Goal: Task Accomplishment & Management: Complete application form

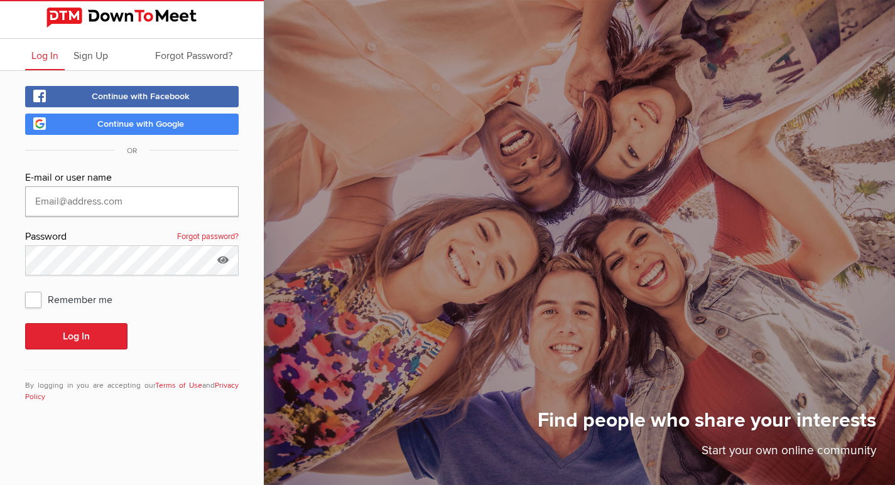
click at [75, 198] on input "text" at bounding box center [131, 201] width 213 height 30
type input "[EMAIL_ADDRESS][DOMAIN_NAME]"
click at [98, 340] on button "Log In" at bounding box center [76, 336] width 102 height 26
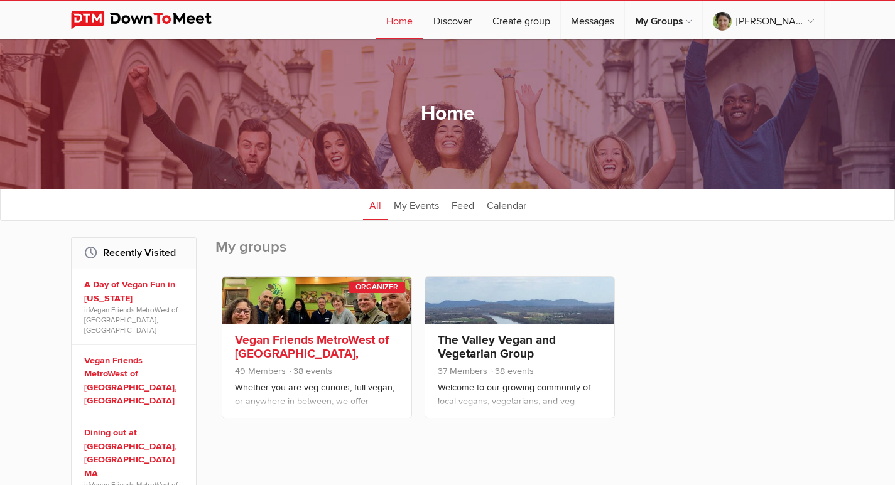
click at [253, 348] on link "Vegan Friends MetroWest of [GEOGRAPHIC_DATA], [GEOGRAPHIC_DATA]" at bounding box center [312, 354] width 154 height 43
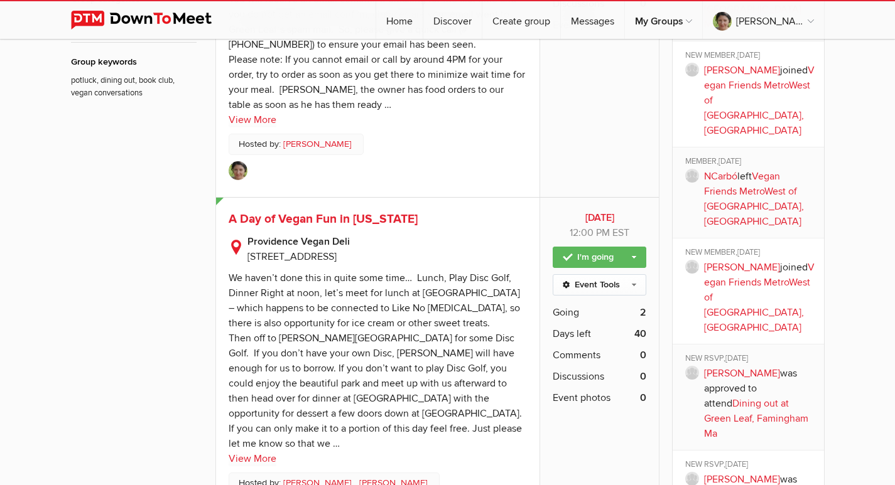
scroll to position [1005, 0]
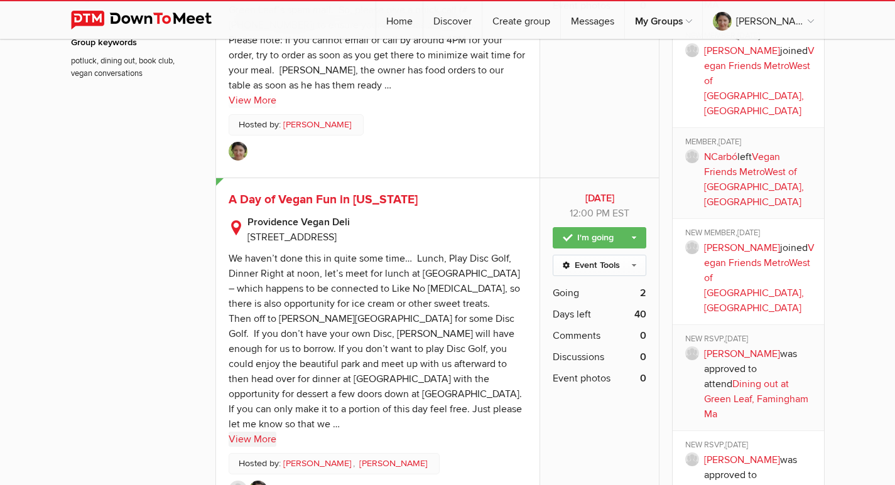
click at [244, 432] on link "View More" at bounding box center [253, 439] width 48 height 15
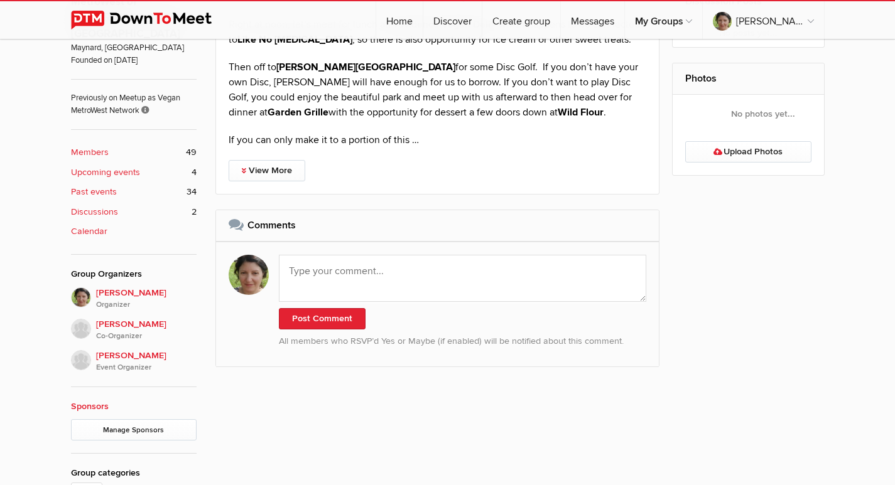
scroll to position [565, 0]
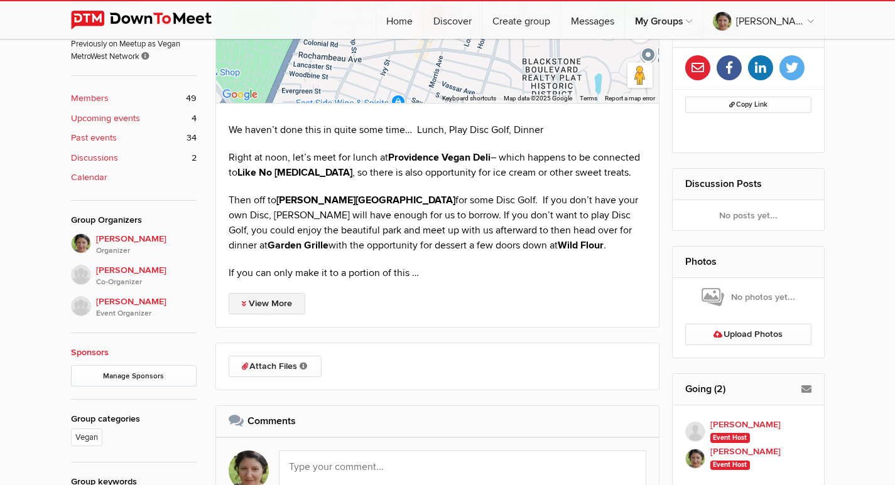
click at [279, 298] on link "View More" at bounding box center [267, 303] width 77 height 21
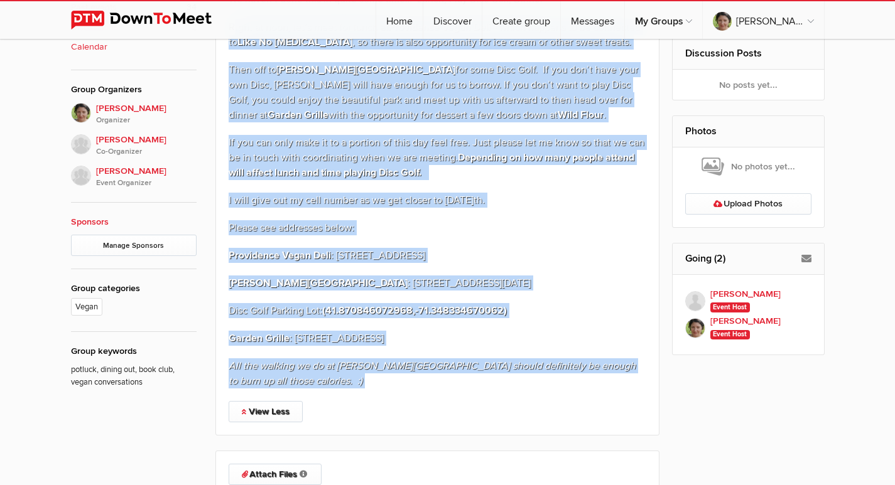
scroll to position [821, 0]
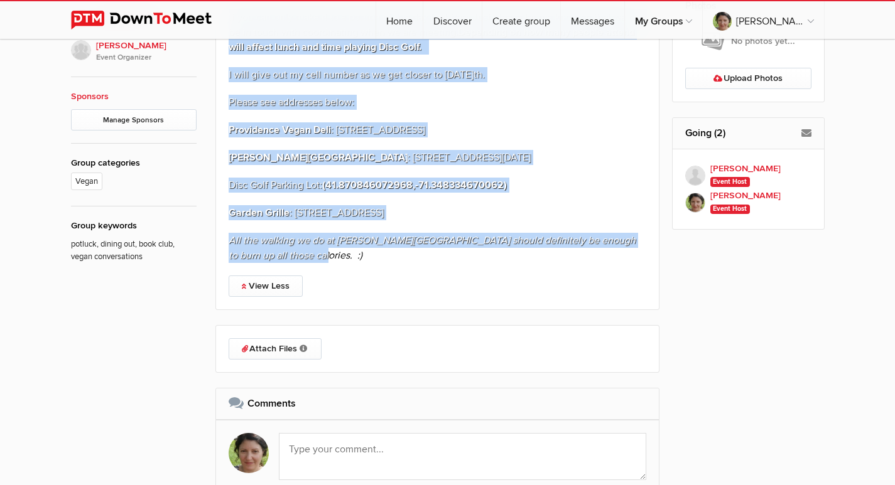
drag, startPoint x: 231, startPoint y: 221, endPoint x: 292, endPoint y: 259, distance: 71.6
click at [292, 259] on div "We haven’t done this in quite some time… Lunch, Play Disc Golf, Dinner Right at…" at bounding box center [438, 64] width 418 height 397
copy div "Lorem ip dolo, sit’a cons adi elits do Eiusmodtem Incid Utla – etdol magnaal en…"
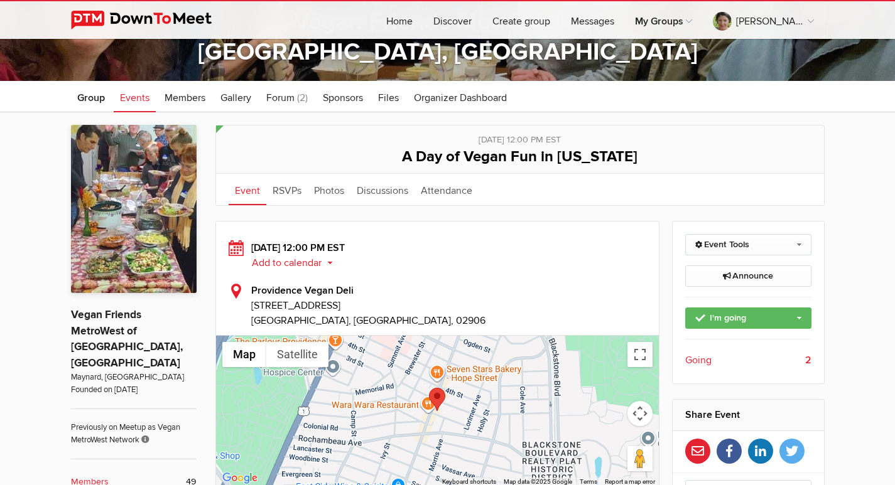
scroll to position [188, 0]
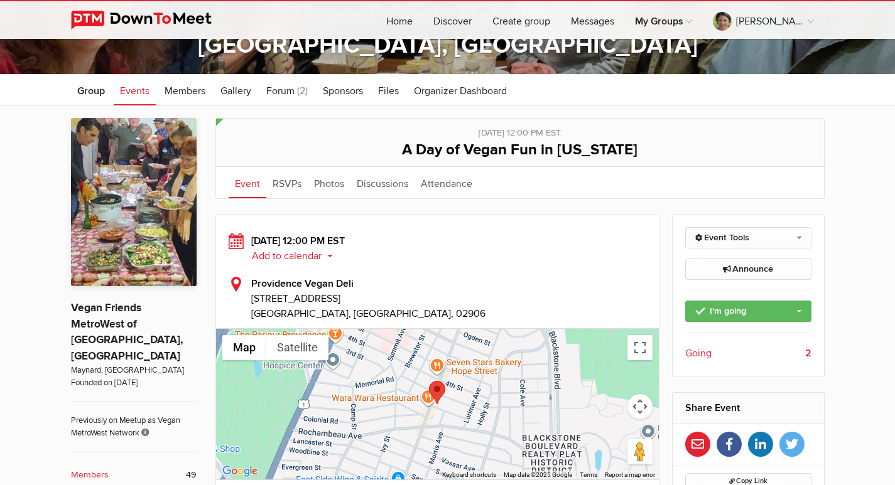
click at [123, 87] on span "Events" at bounding box center [135, 91] width 30 height 13
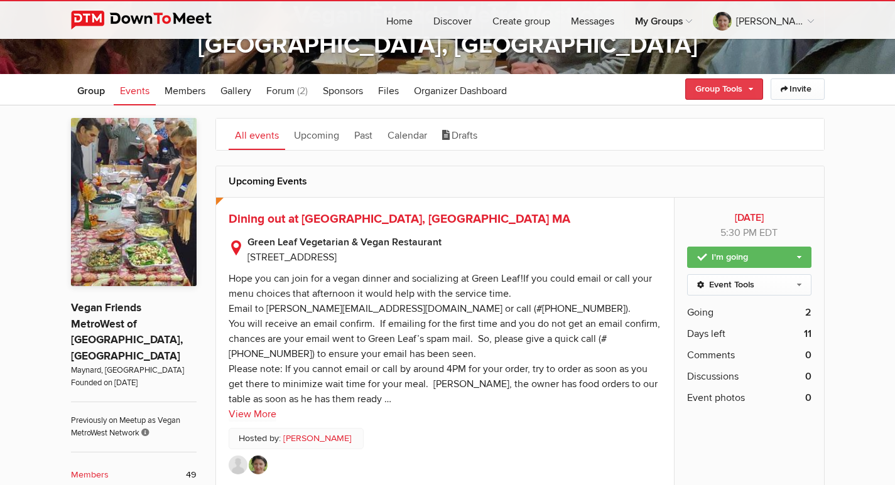
click at [746, 86] on link "Group Tools" at bounding box center [724, 88] width 78 height 21
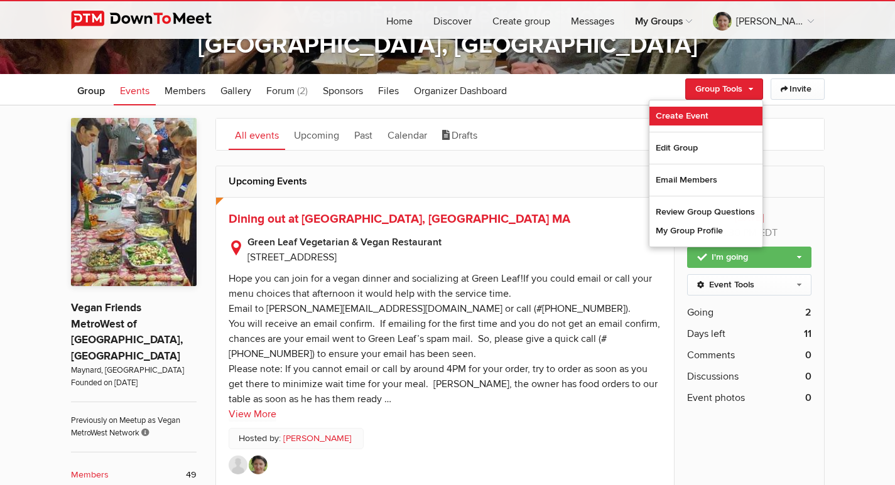
click at [699, 114] on link "Create Event" at bounding box center [705, 116] width 113 height 19
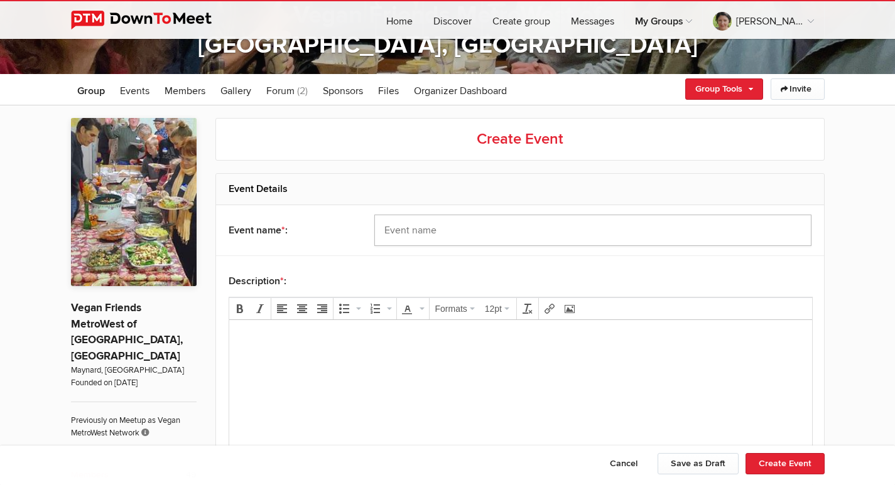
click at [407, 237] on input "text" at bounding box center [592, 230] width 437 height 31
type input "[DATE] Party/Vegan Potluck"
click at [267, 330] on p at bounding box center [520, 337] width 563 height 15
click at [303, 341] on p at bounding box center [520, 337] width 563 height 15
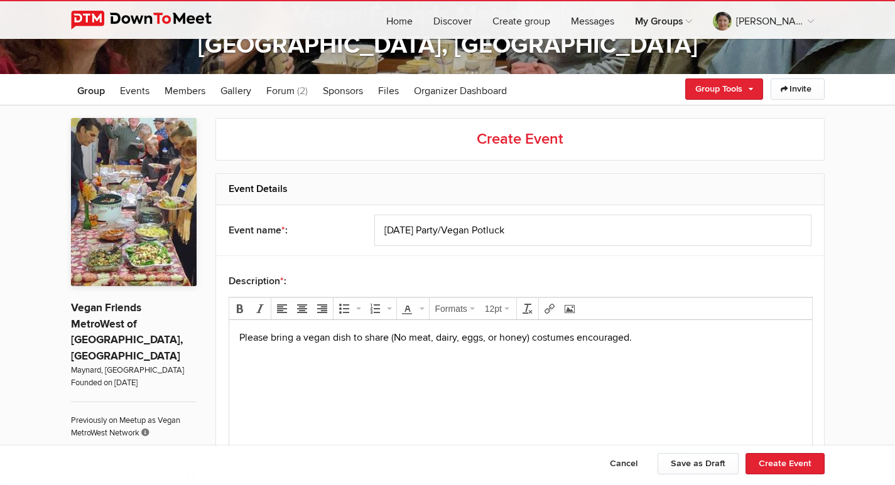
drag, startPoint x: 534, startPoint y: 341, endPoint x: 548, endPoint y: 340, distance: 14.5
click at [534, 341] on p "Please bring a vegan dish to share (No meat, dairy, eggs, or honey) costumes en…" at bounding box center [520, 337] width 563 height 15
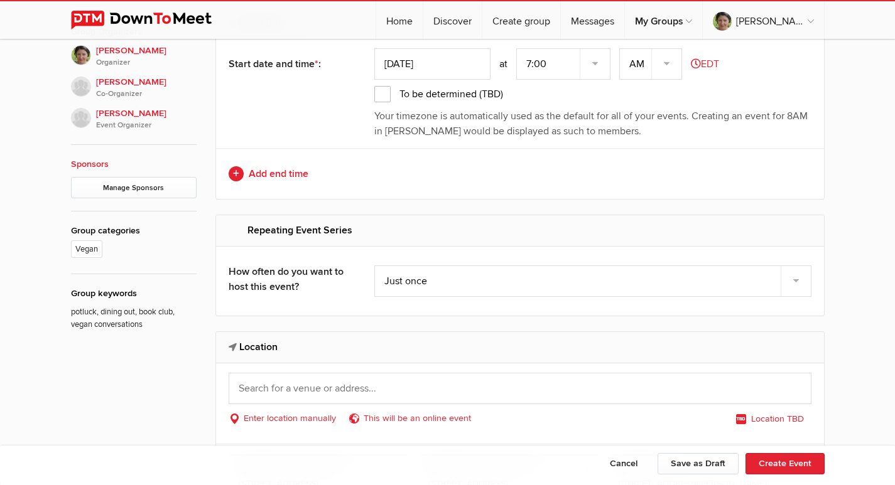
scroll to position [188, 0]
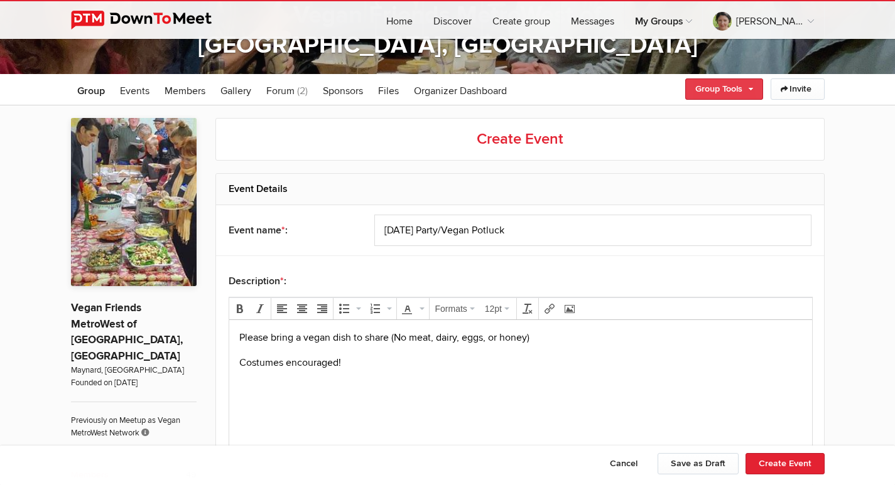
click at [748, 85] on link "Group Tools" at bounding box center [724, 88] width 78 height 21
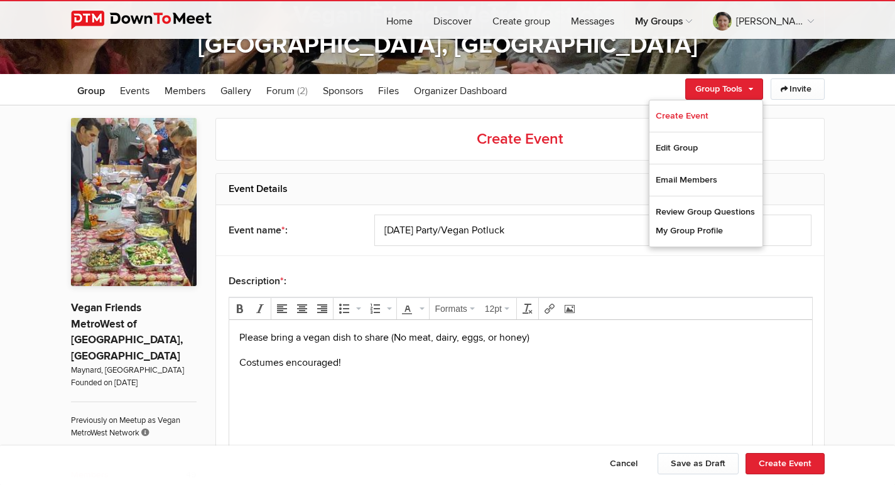
click at [573, 362] on p "Costumes encouraged!" at bounding box center [520, 362] width 563 height 15
click at [239, 337] on p "Please bring a vegan dish to share (No meat, dairy, eggs, or honey)" at bounding box center [520, 337] width 563 height 15
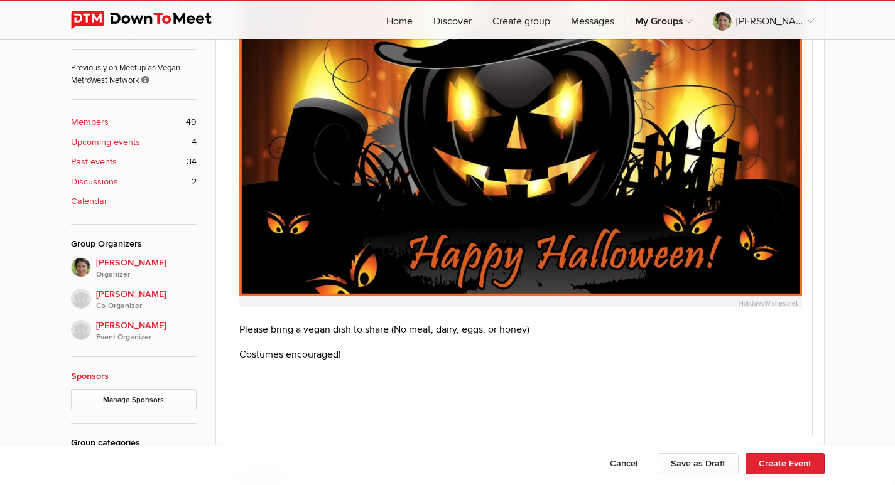
scroll to position [565, 0]
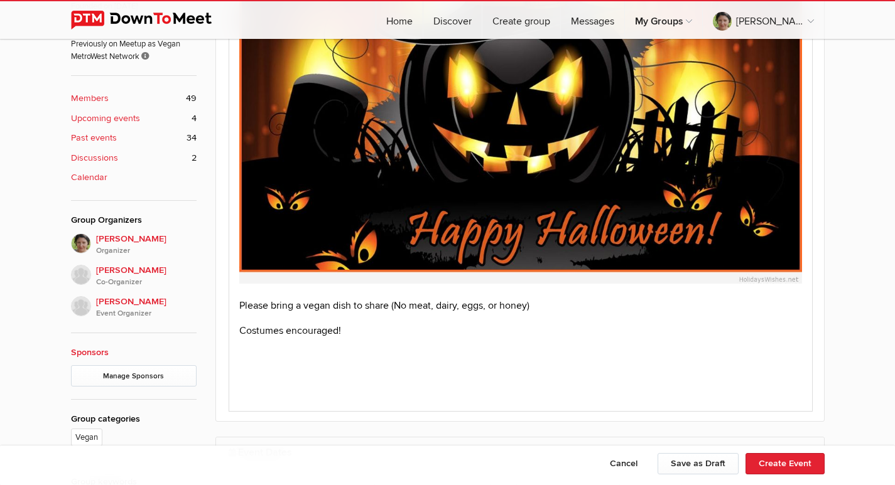
click at [708, 241] on img at bounding box center [520, 119] width 563 height 330
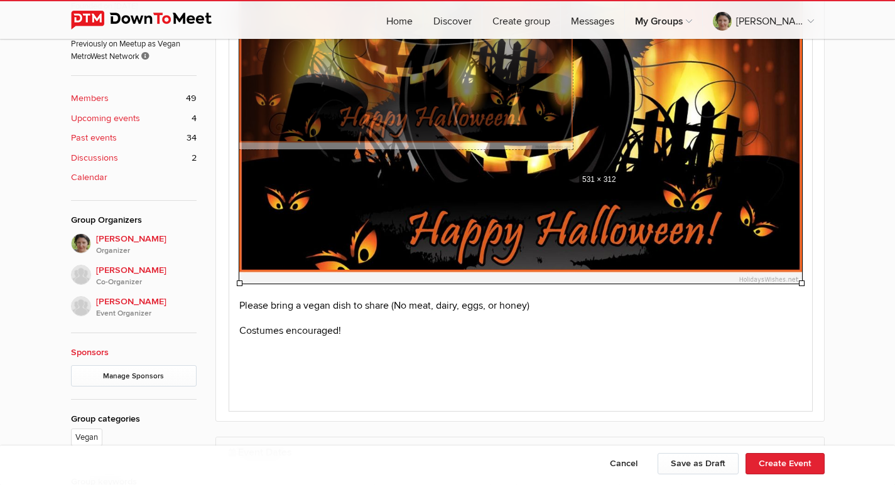
drag, startPoint x: 799, startPoint y: 283, endPoint x: 572, endPoint y: 197, distance: 242.4
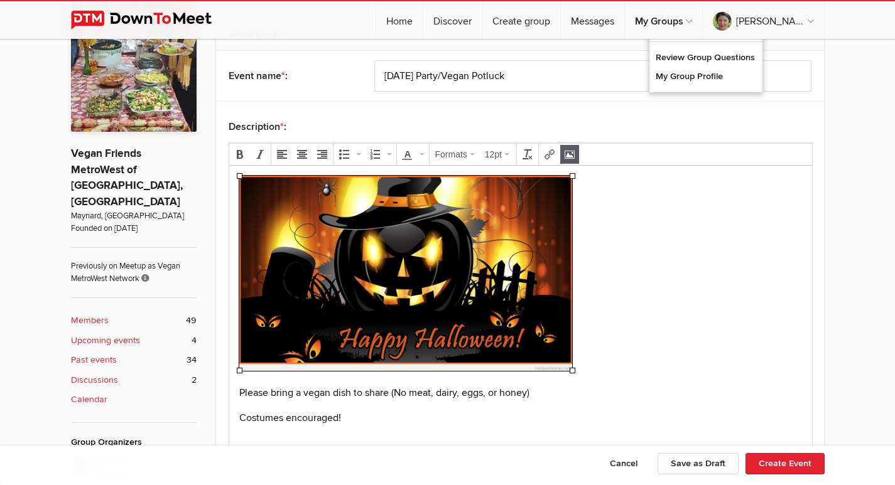
scroll to position [314, 0]
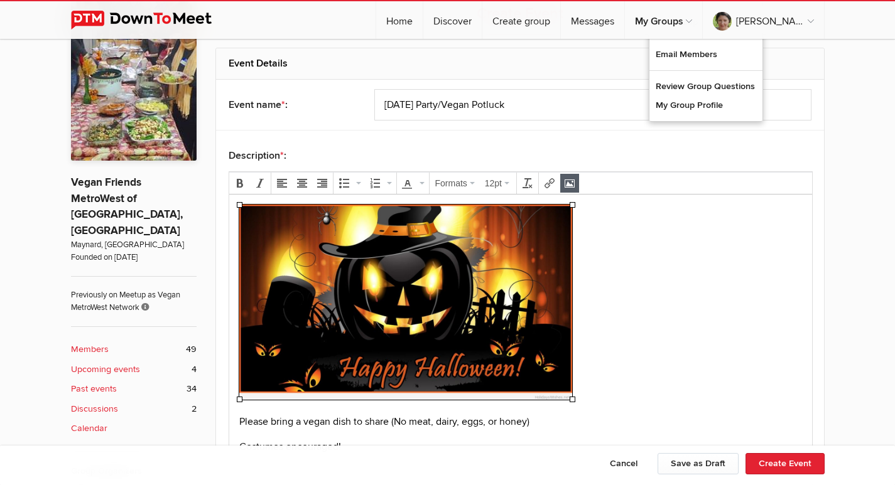
click at [660, 301] on p at bounding box center [520, 305] width 563 height 200
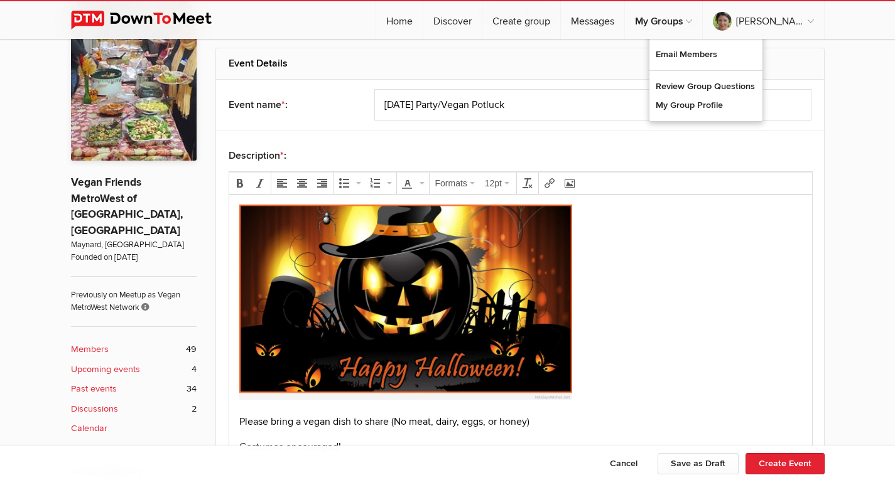
scroll to position [440, 0]
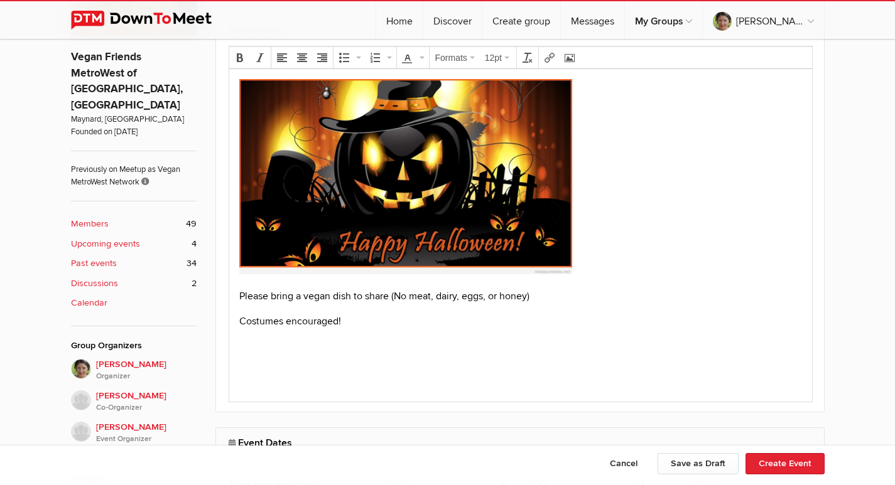
click at [235, 295] on body "Please bring a vegan dish to share (No meat, dairy, eggs, or honey) Costumes en…" at bounding box center [520, 224] width 573 height 291
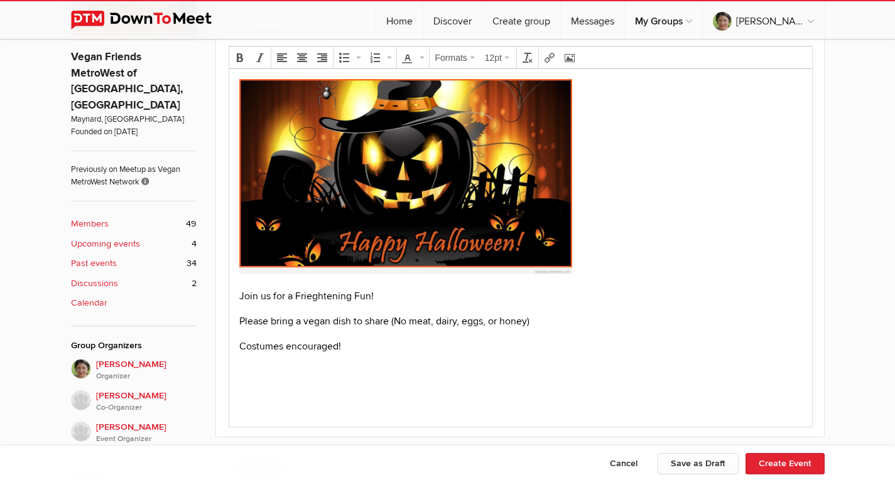
click at [549, 322] on p "Please bring a vegan dish to share (No meat, dairy, eggs, or honey)" at bounding box center [520, 321] width 563 height 15
click at [392, 319] on p "Please bring a vegan dish to share (No meat, dairy, eggs, or honey)" at bounding box center [520, 321] width 563 height 15
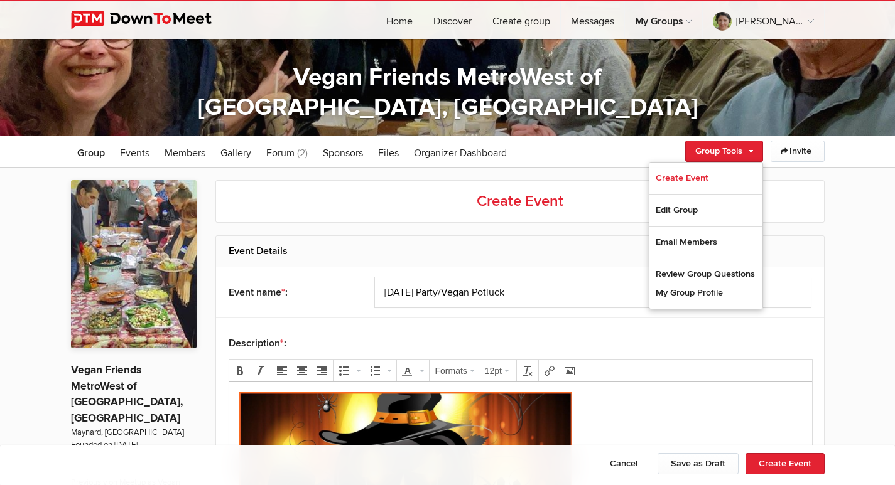
scroll to position [126, 0]
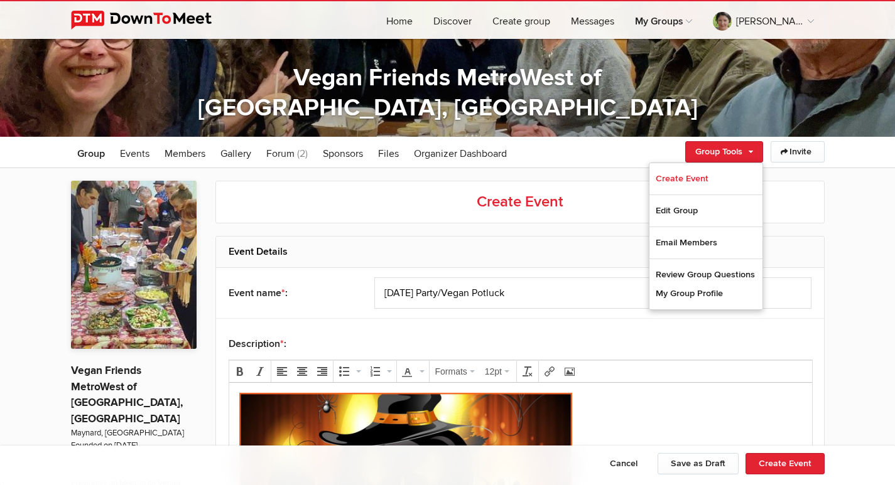
click at [689, 407] on p at bounding box center [520, 493] width 563 height 200
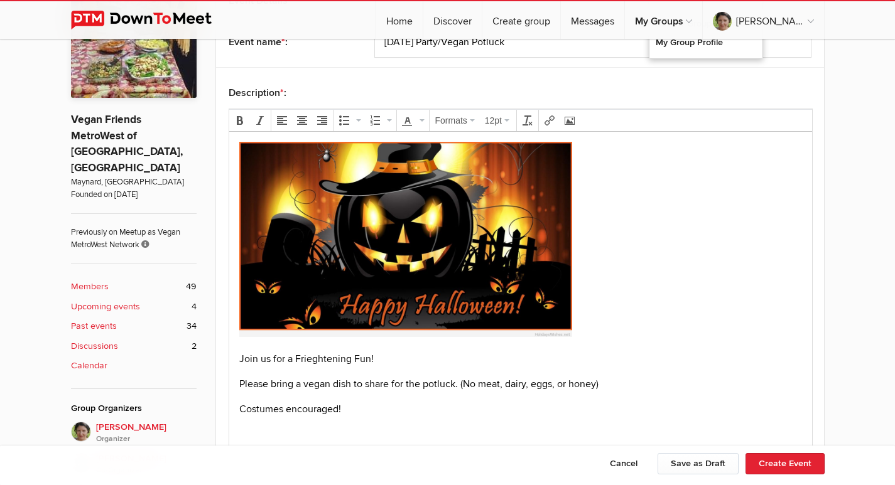
scroll to position [753, 0]
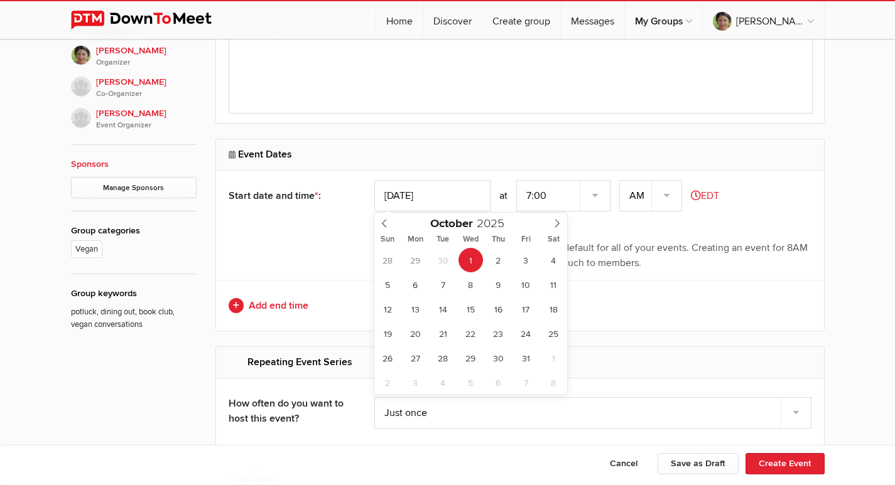
click at [446, 197] on input "[DATE]" at bounding box center [432, 195] width 116 height 31
type input "[DATE]"
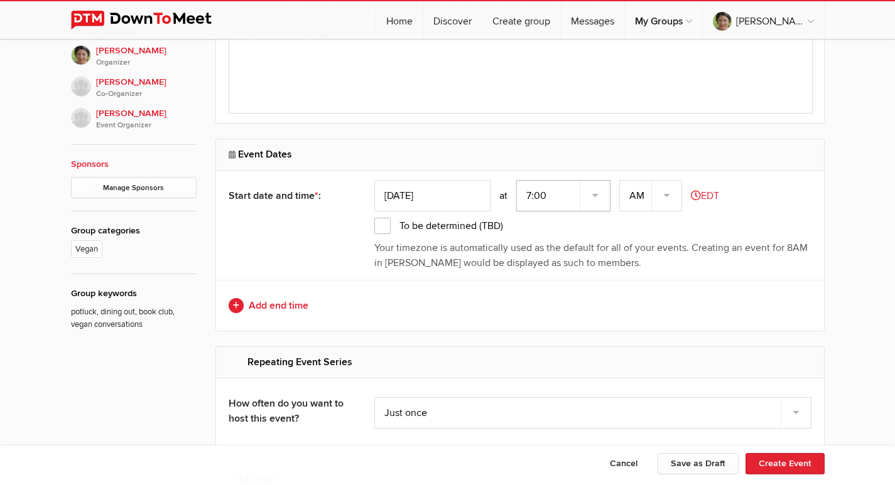
click at [546, 190] on select "7:00 7:15 7:30 7:45 8:00 8:15 8:30 8:45 9:00 9:15 9:30 9:45 10:00 10:15 10:30 1…" at bounding box center [563, 195] width 94 height 31
select select "5:00:00"
click at [517, 180] on select "7:00 7:15 7:30 7:45 8:00 8:15 8:30 8:45 9:00 9:15 9:30 9:45 10:00 10:15 10:30 1…" at bounding box center [563, 195] width 94 height 31
click at [673, 198] on select "AM PM" at bounding box center [650, 195] width 63 height 31
select select "PM"
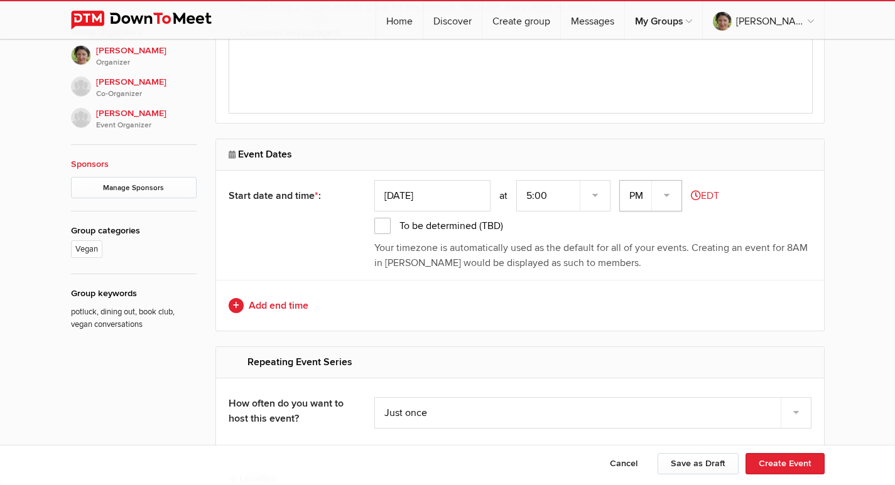
click at [620, 180] on select "AM PM" at bounding box center [650, 195] width 63 height 31
click at [239, 305] on link "Add end time" at bounding box center [520, 305] width 583 height 15
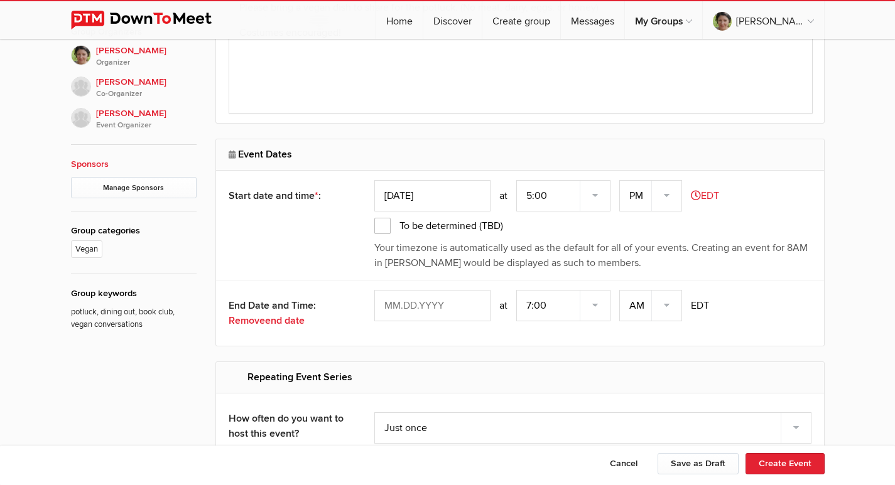
click at [450, 301] on input "text" at bounding box center [432, 305] width 116 height 31
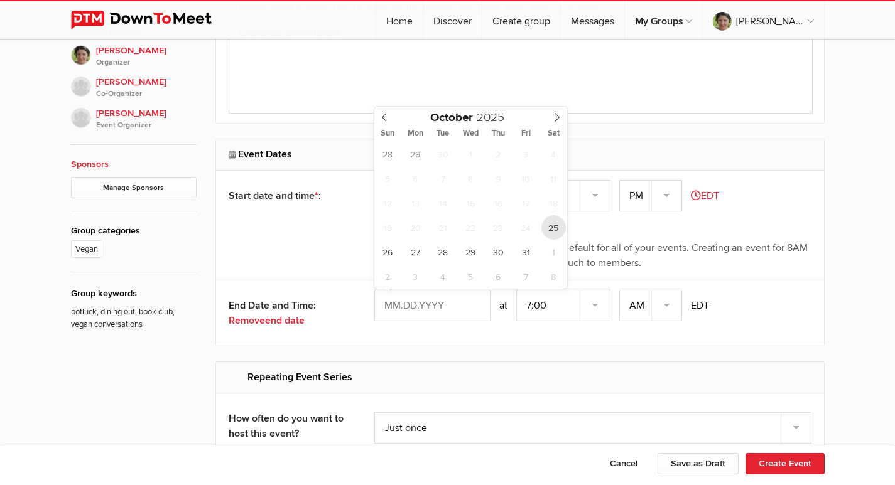
type input "[DATE]"
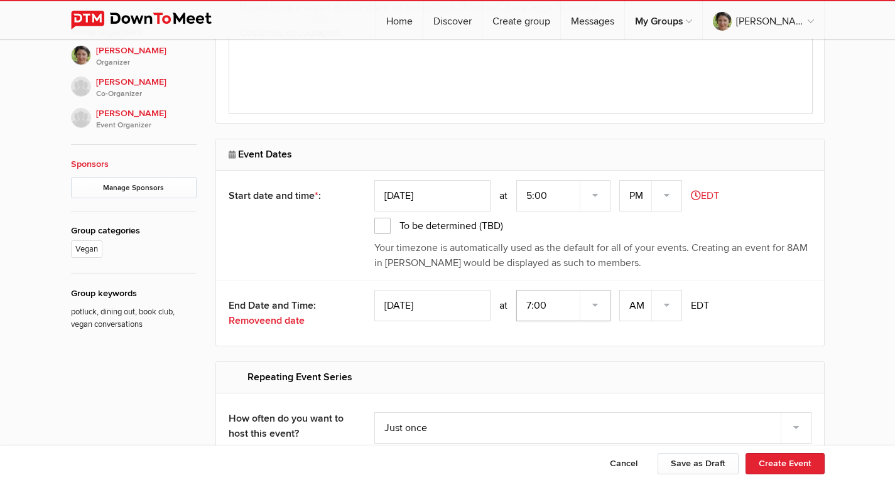
click at [595, 311] on select "7:00 7:15 7:30 7:45 8:00 8:15 8:30 8:45 9:00 9:15 9:30 9:45 10:00 10:15 10:30 1…" at bounding box center [563, 305] width 94 height 31
select select "9:00:00"
click at [517, 290] on select "7:00 7:15 7:30 7:45 8:00 8:15 8:30 8:45 9:00 9:15 9:30 9:45 10:00 10:15 10:30 1…" at bounding box center [563, 305] width 94 height 31
click at [671, 308] on select "AM PM" at bounding box center [650, 305] width 63 height 31
select select "PM"
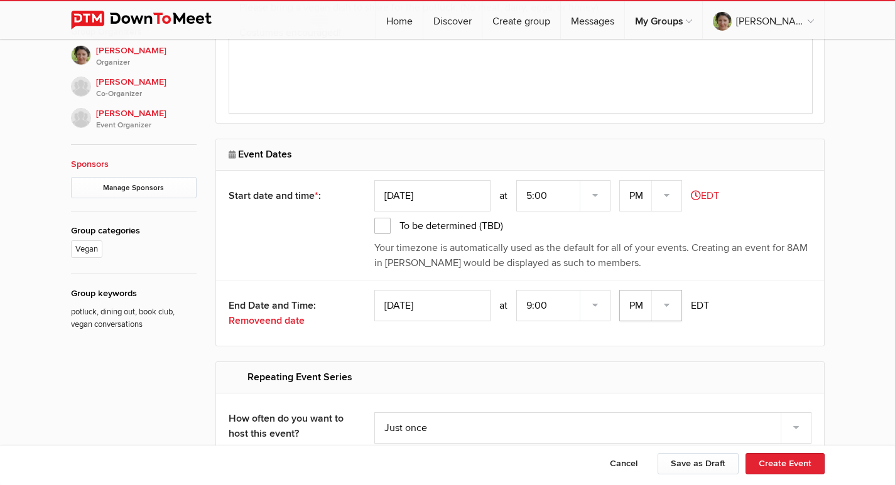
click at [620, 290] on select "AM PM" at bounding box center [650, 305] width 63 height 31
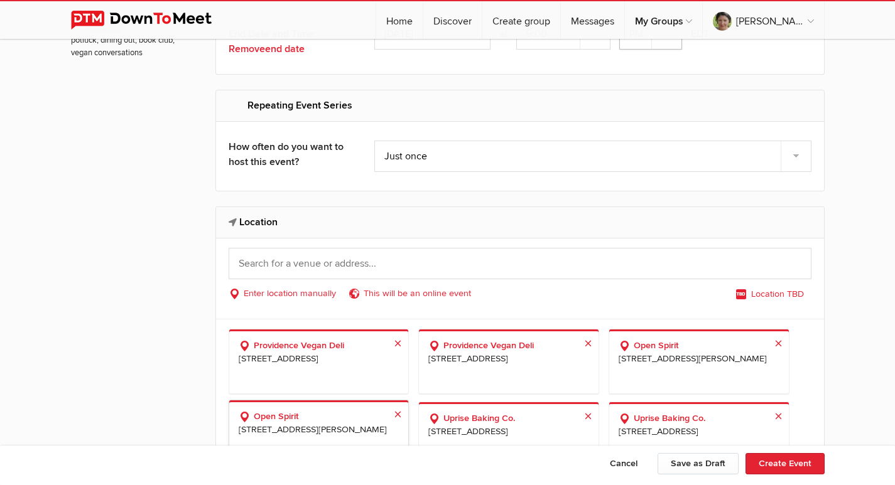
scroll to position [1067, 0]
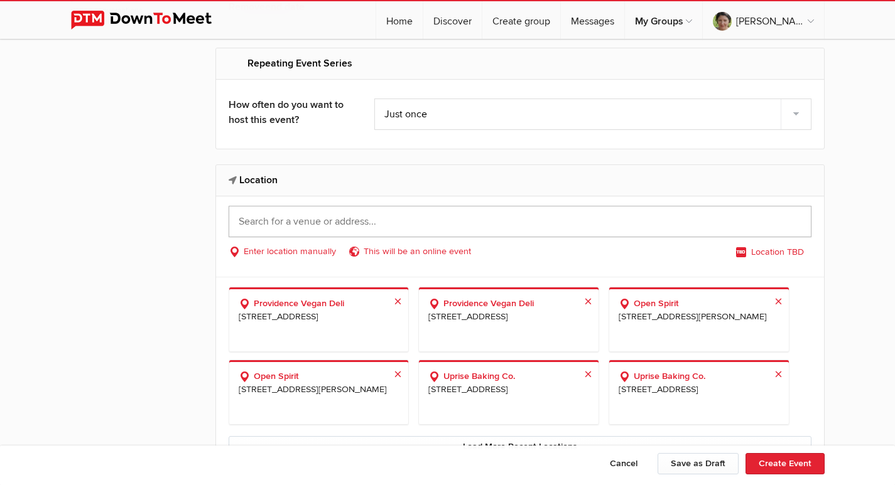
click at [278, 223] on input "text" at bounding box center [520, 221] width 583 height 31
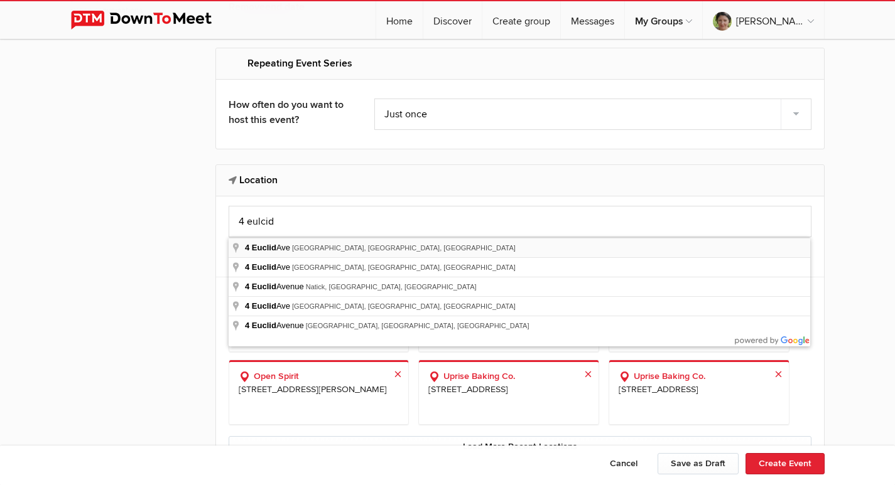
type input "[STREET_ADDRESS][PERSON_NAME]"
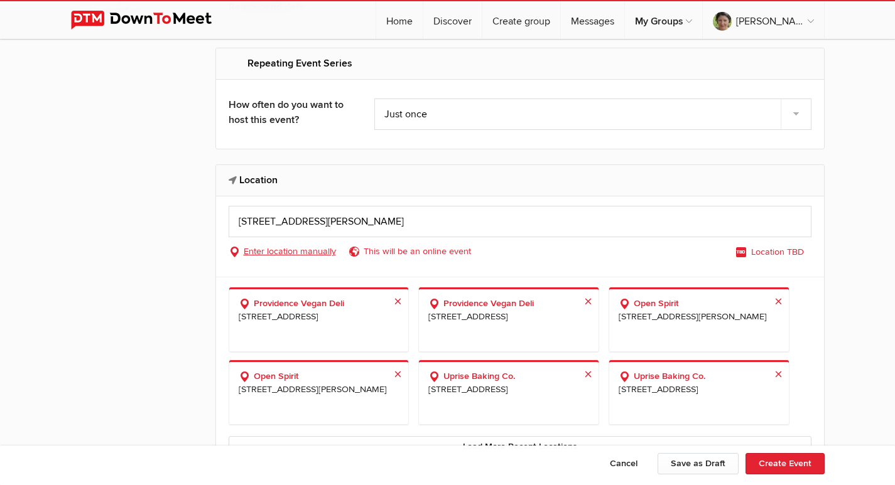
select select "[GEOGRAPHIC_DATA]"
select select "MA"
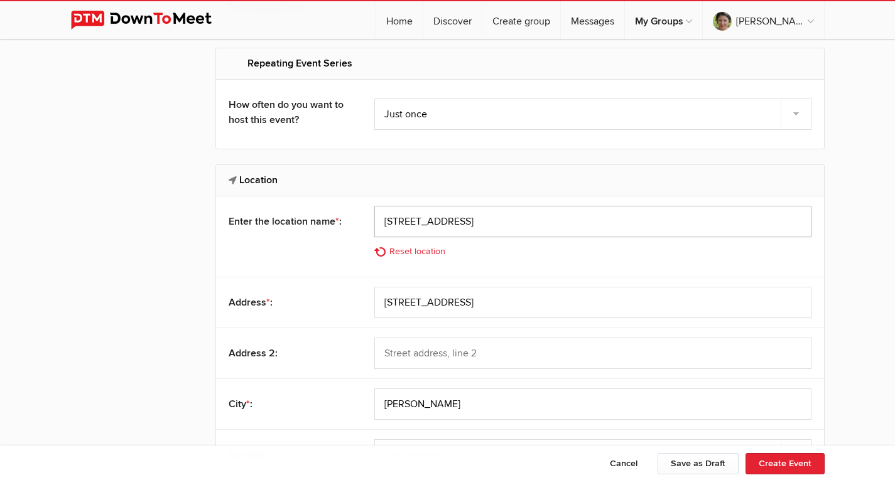
drag, startPoint x: 429, startPoint y: 219, endPoint x: 365, endPoint y: 216, distance: 64.1
click at [365, 216] on div "Enter the location name * : [STREET_ADDRESS] Reset location" at bounding box center [520, 237] width 608 height 80
type input "[PERSON_NAME] and [PERSON_NAME]'s House"
drag, startPoint x: 401, startPoint y: 305, endPoint x: 445, endPoint y: 326, distance: 48.9
click at [404, 305] on input "[STREET_ADDRESS]" at bounding box center [592, 302] width 437 height 31
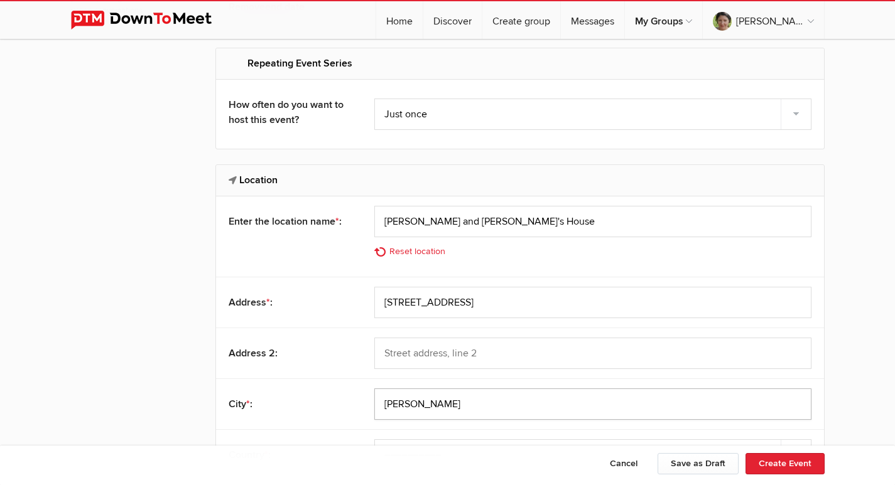
drag, startPoint x: 415, startPoint y: 403, endPoint x: 452, endPoint y: 394, distance: 38.2
click at [416, 403] on input "[PERSON_NAME]" at bounding box center [592, 404] width 437 height 31
click at [393, 311] on input "[STREET_ADDRESS]" at bounding box center [592, 302] width 437 height 31
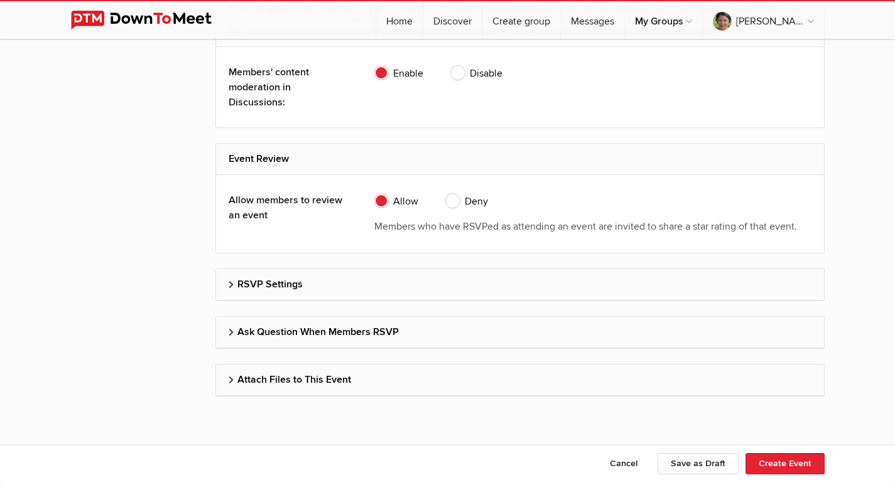
scroll to position [2543, 0]
click at [776, 461] on button "Create Event" at bounding box center [784, 463] width 79 height 21
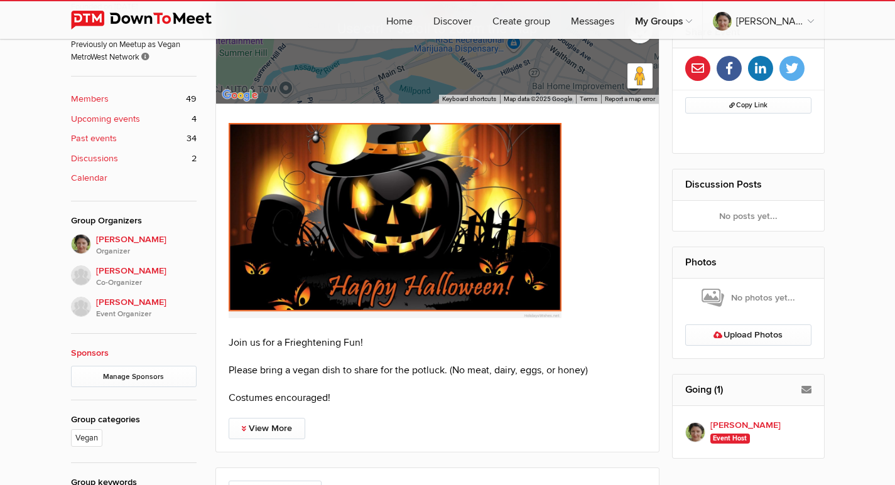
scroll to position [565, 0]
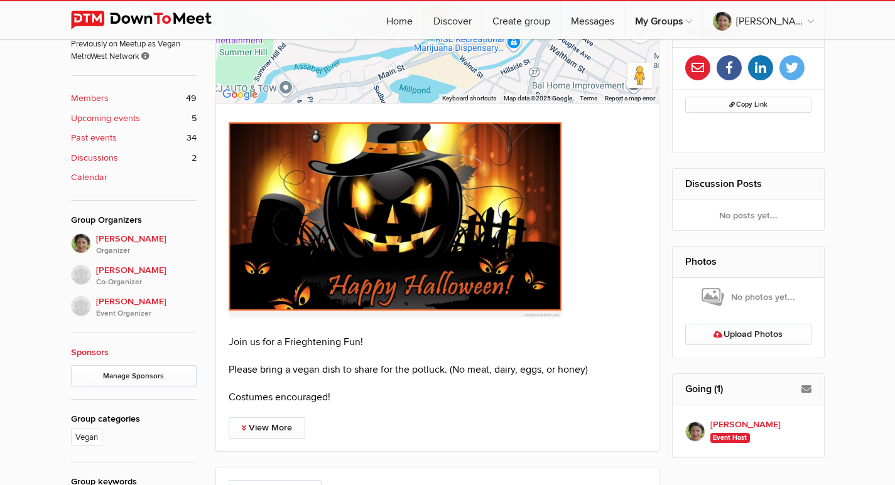
click at [286, 342] on p "Join us for a Frieghtening Fun!" at bounding box center [438, 342] width 418 height 15
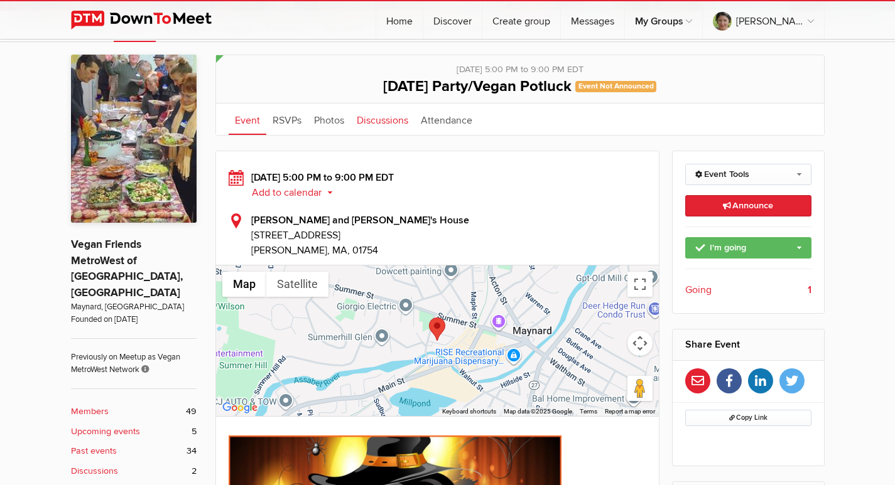
scroll to position [251, 0]
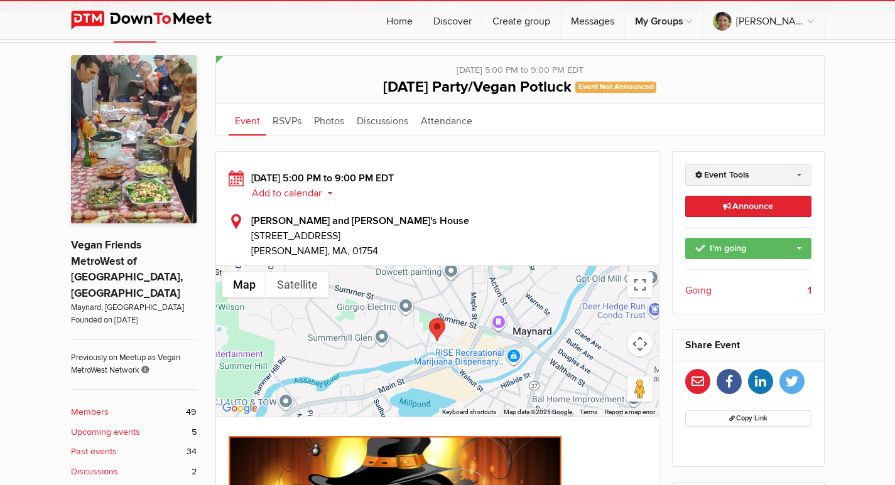
click at [730, 164] on link "Event Tools" at bounding box center [748, 174] width 126 height 21
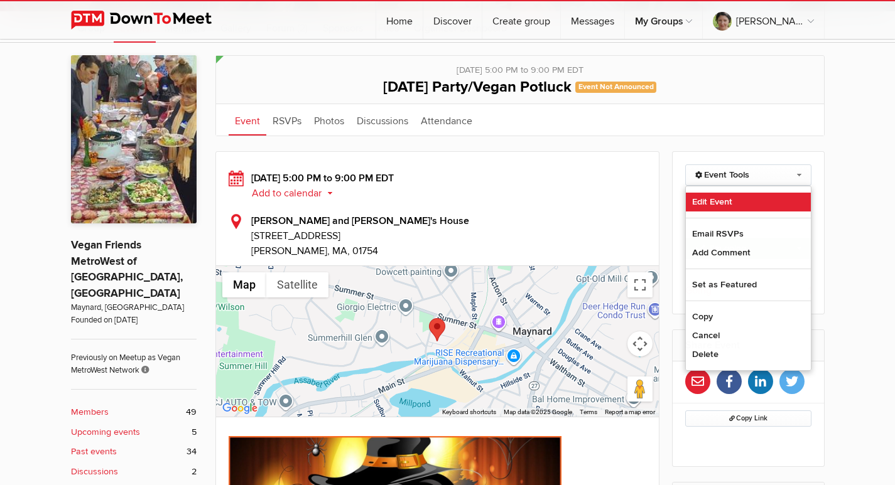
click at [720, 202] on link "Edit Event" at bounding box center [748, 202] width 125 height 19
select select "5:00:00"
select select "PM"
select select "9:00:00"
select select "PM"
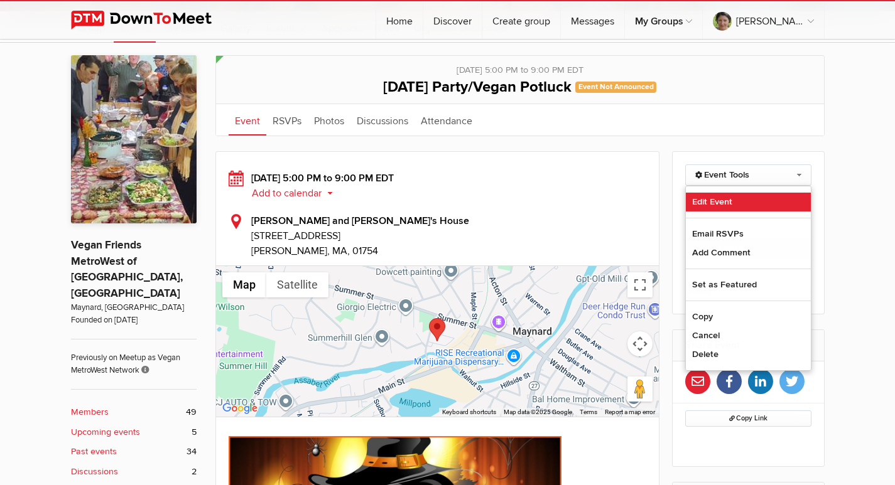
select select "[GEOGRAPHIC_DATA]"
select select "MA"
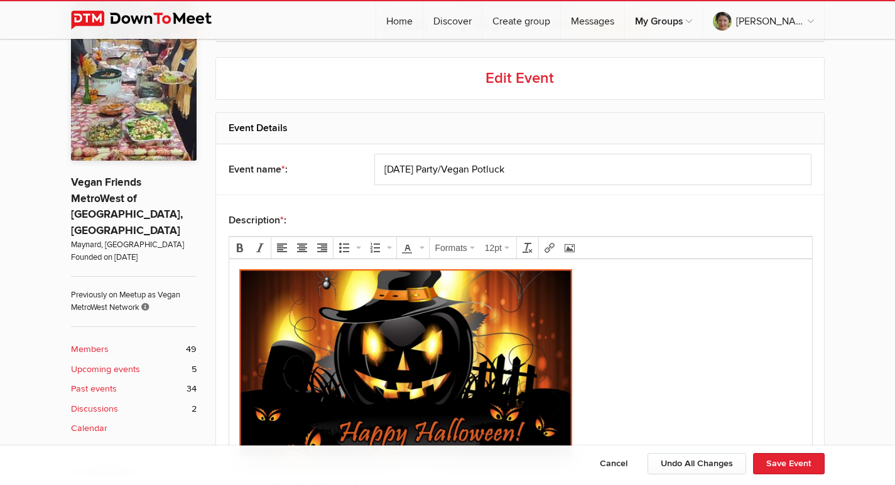
scroll to position [565, 0]
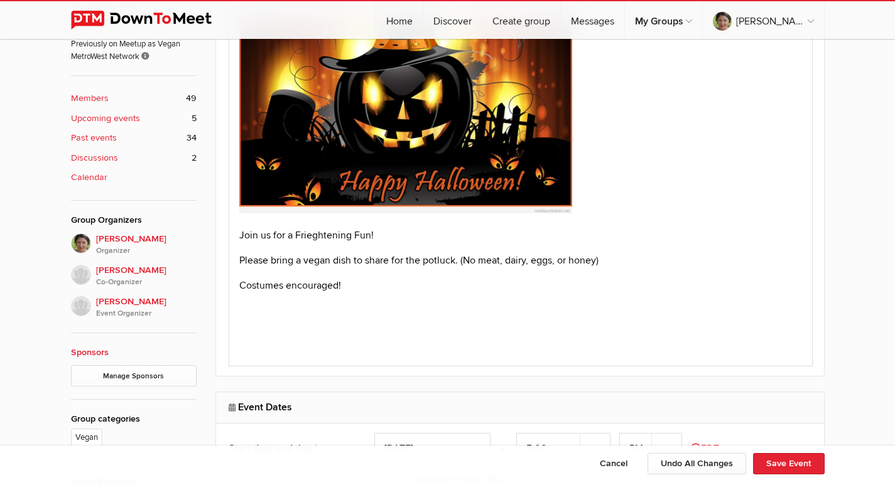
click at [315, 237] on p "Join us for a Frieghtening Fun!" at bounding box center [520, 234] width 563 height 15
click at [772, 462] on button "Save Event" at bounding box center [789, 463] width 72 height 21
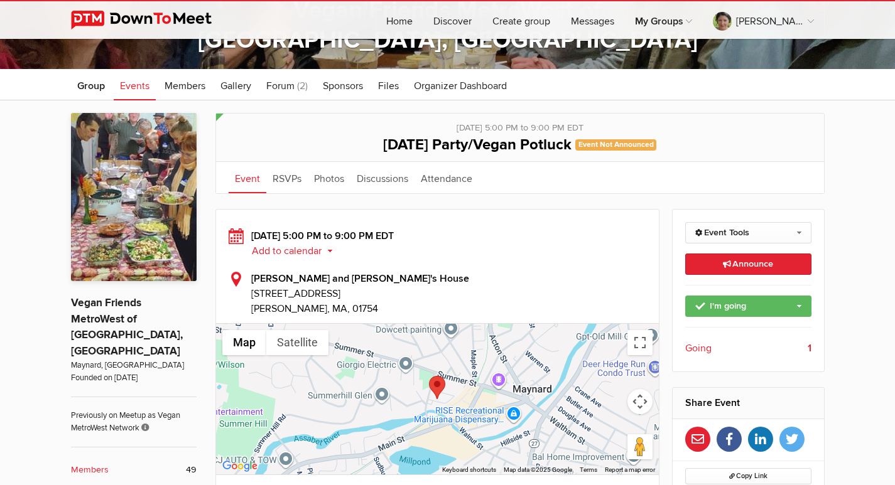
scroll to position [188, 0]
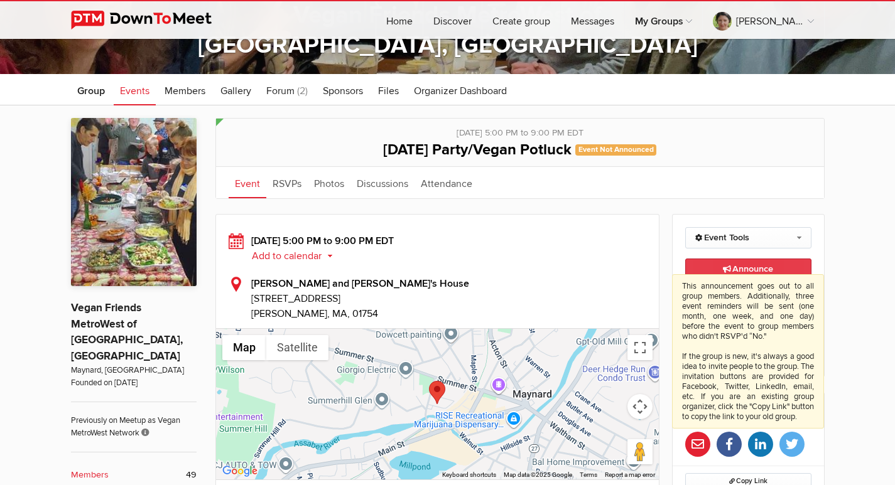
click at [723, 266] on icon at bounding box center [727, 270] width 9 height 8
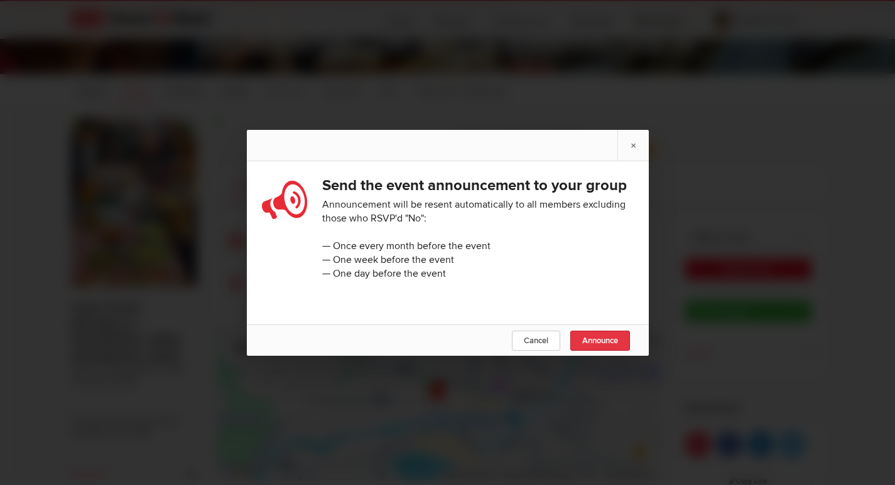
click at [594, 346] on span "Announce" at bounding box center [600, 341] width 36 height 10
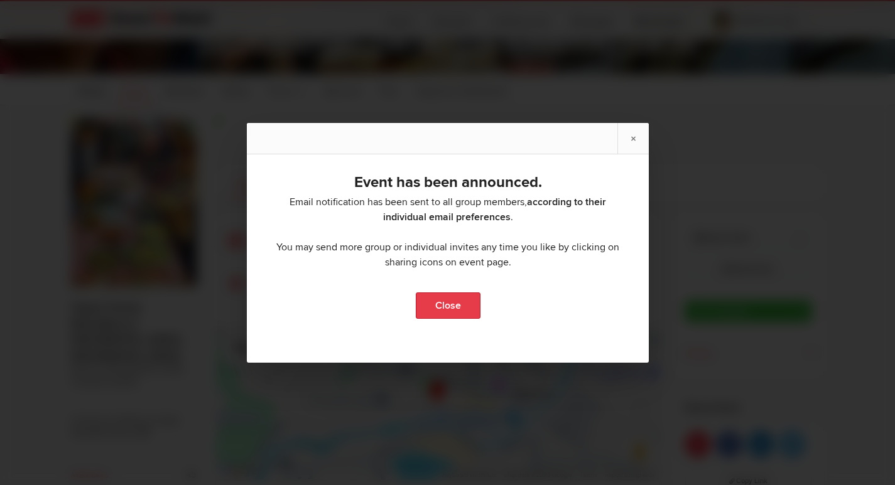
click at [435, 302] on link "Close" at bounding box center [447, 306] width 65 height 26
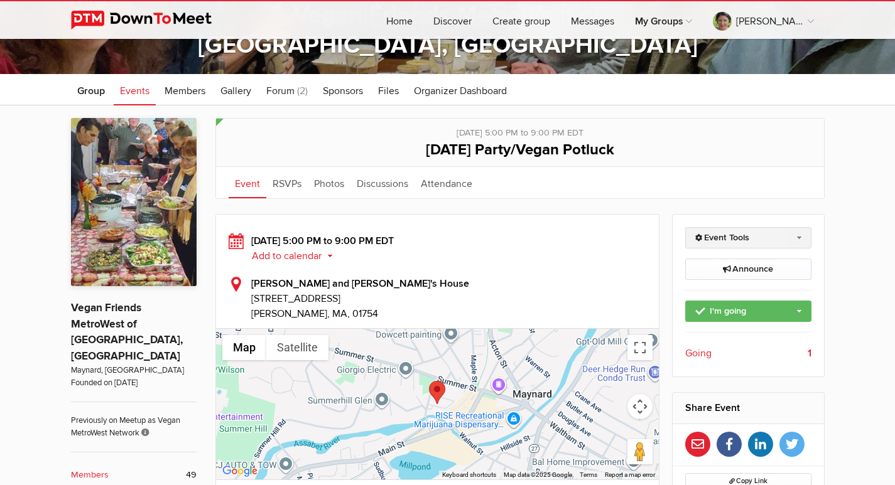
click at [729, 236] on link "Event Tools" at bounding box center [748, 237] width 126 height 21
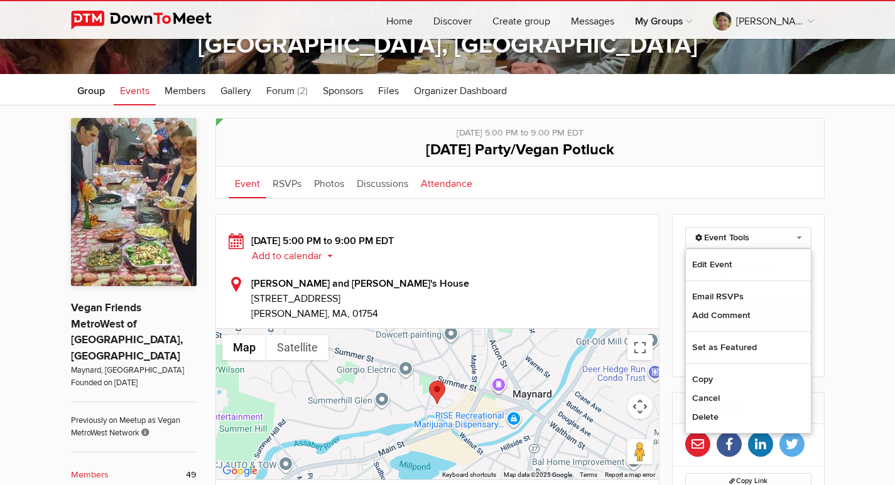
click at [461, 178] on link "Attendance" at bounding box center [446, 182] width 64 height 31
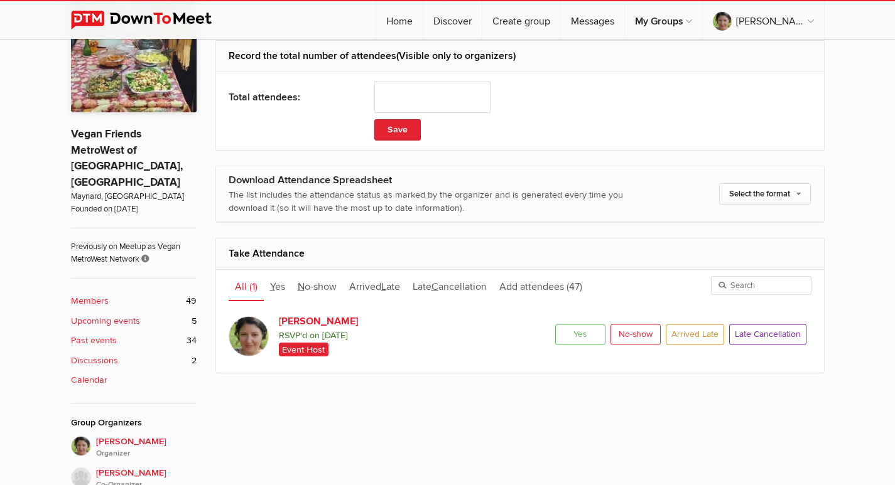
scroll to position [377, 0]
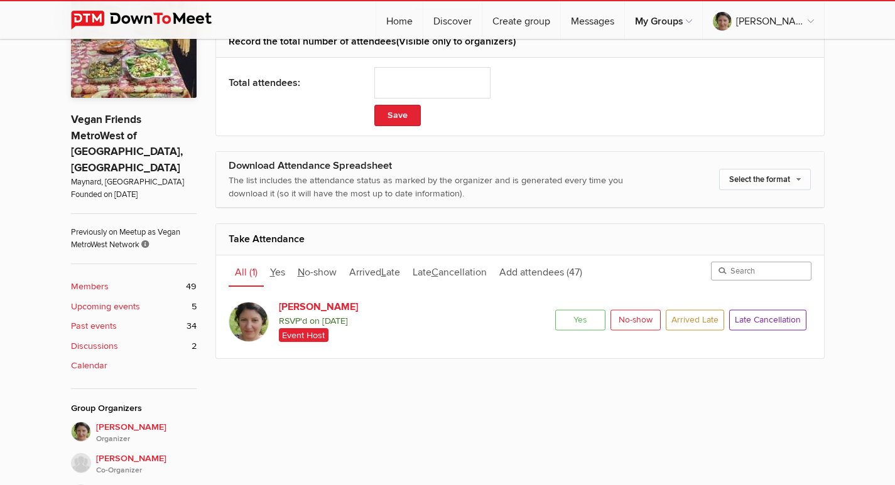
click at [764, 266] on input "search" at bounding box center [761, 271] width 100 height 19
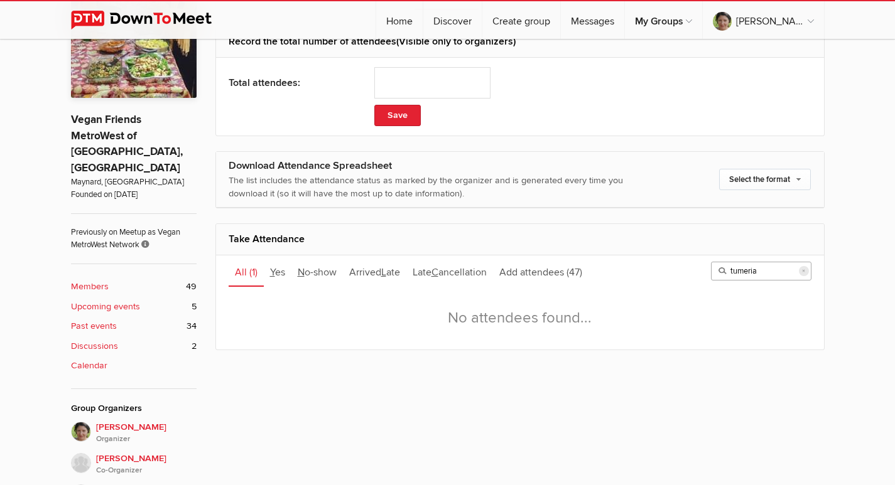
click at [720, 272] on input "tumeria" at bounding box center [761, 271] width 100 height 19
click at [721, 271] on input "tumeria" at bounding box center [761, 271] width 100 height 19
click at [732, 268] on input "tumeria" at bounding box center [761, 271] width 100 height 19
type input "a"
type input "[PERSON_NAME]"
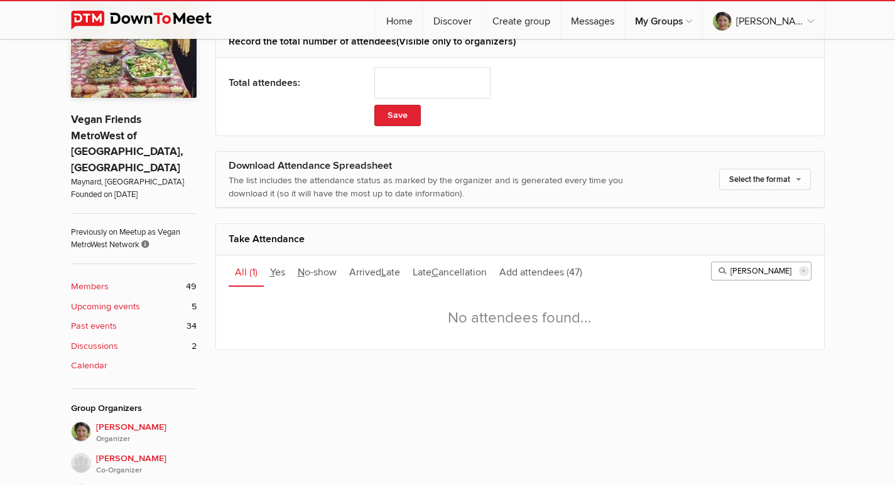
drag, startPoint x: 744, startPoint y: 269, endPoint x: 691, endPoint y: 283, distance: 54.5
click at [691, 283] on ul "All (1) Y es N o-show A rrived L ate L ate C ancellation Add attendees (47) ale…" at bounding box center [520, 271] width 608 height 31
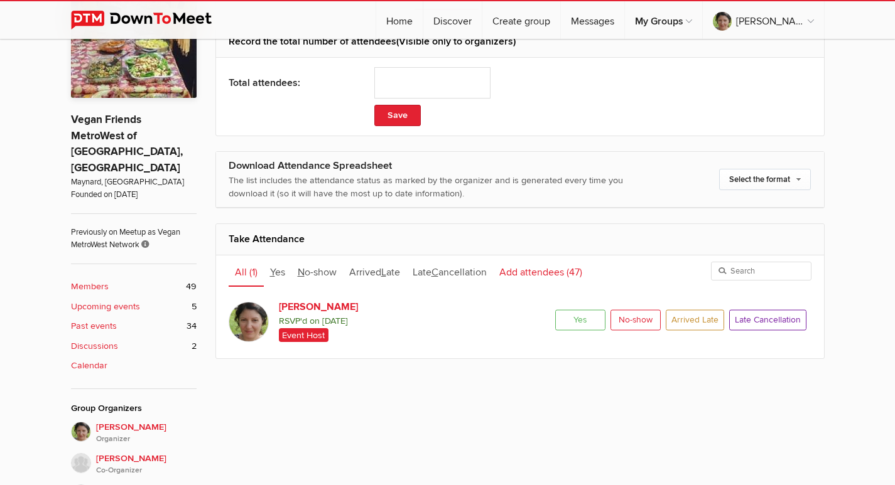
click at [554, 271] on span "Add attendees" at bounding box center [531, 272] width 65 height 13
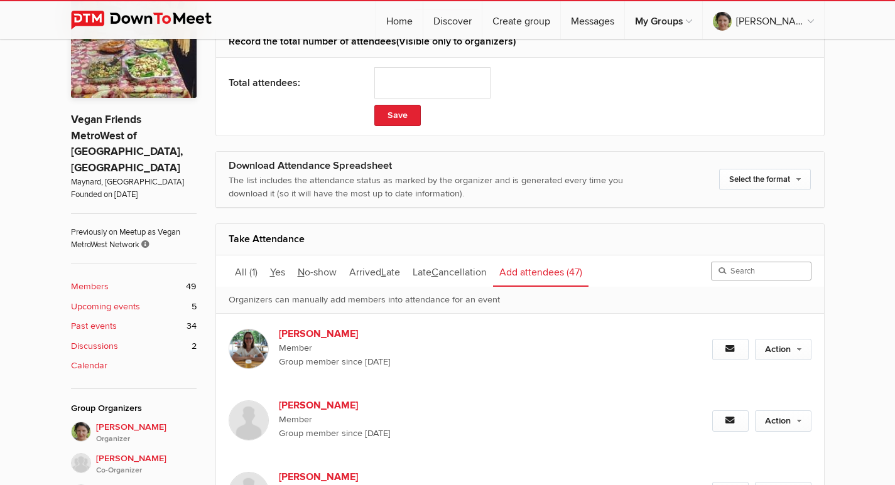
click at [753, 273] on input "search" at bounding box center [761, 271] width 100 height 19
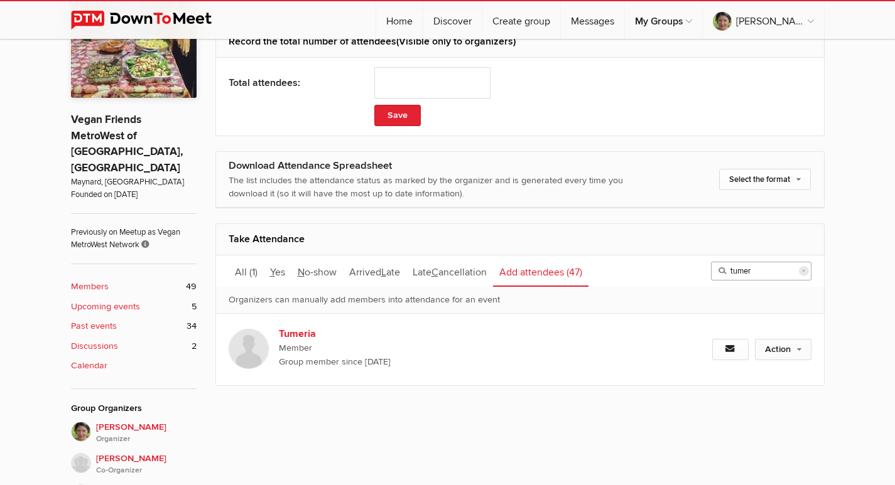
type input "tumer"
click at [803, 348] on link "Action" at bounding box center [783, 349] width 57 height 21
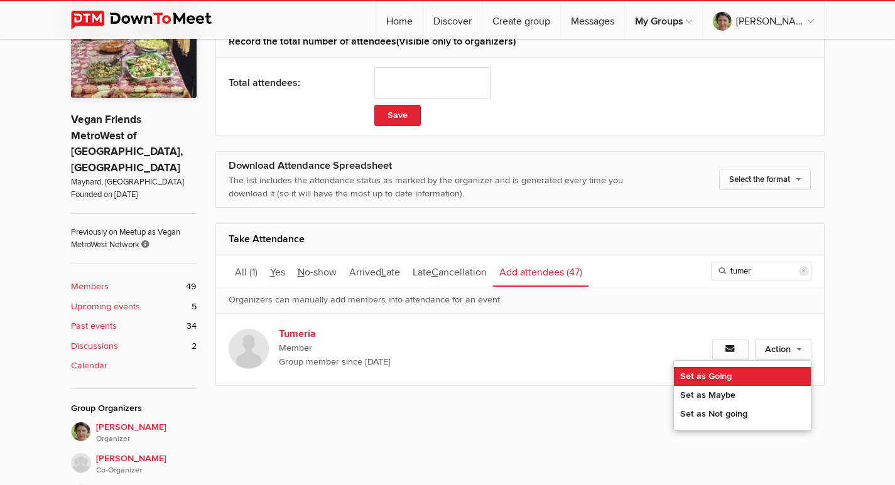
click at [711, 374] on link "Set as Going" at bounding box center [742, 376] width 137 height 19
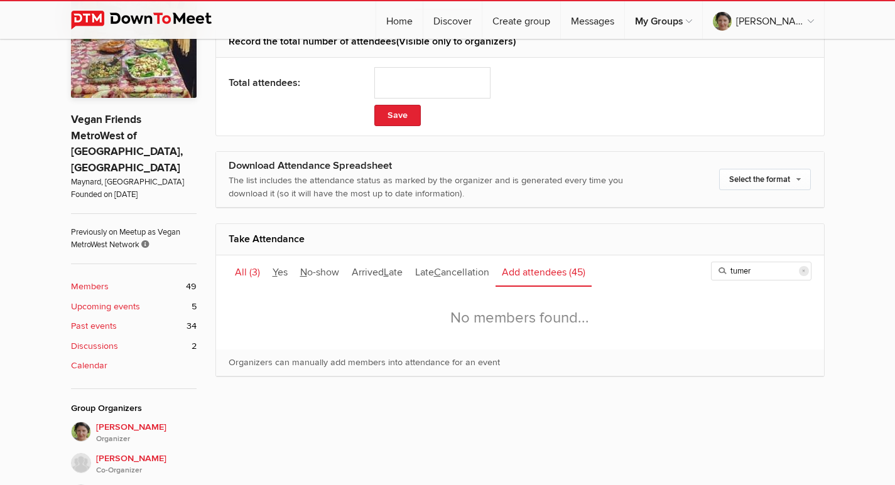
click at [245, 272] on link "All (3)" at bounding box center [248, 271] width 38 height 31
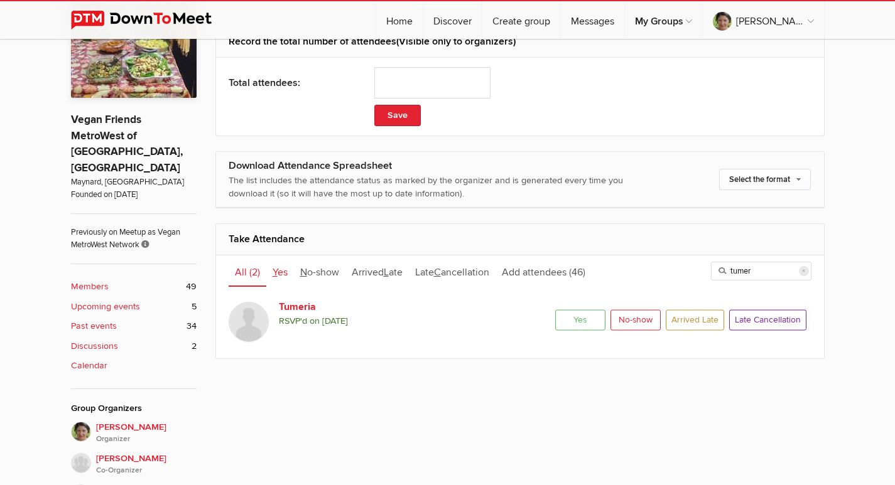
click at [281, 266] on span "Y es" at bounding box center [279, 272] width 15 height 13
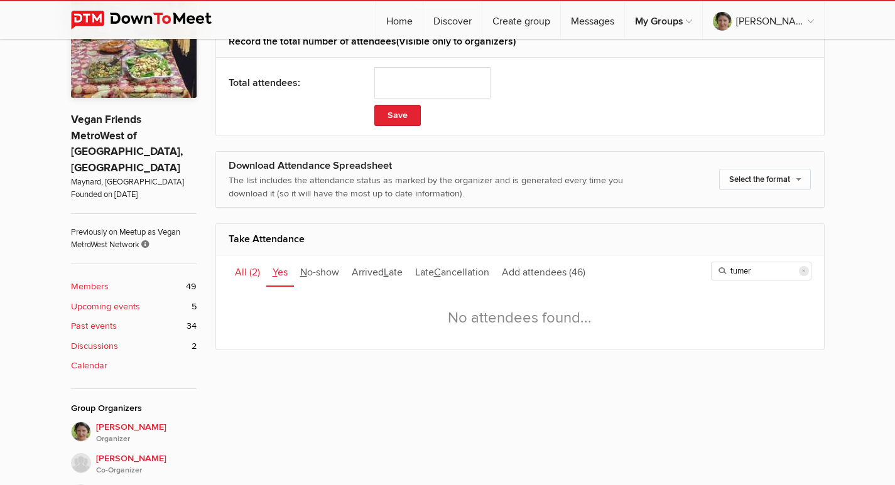
click at [239, 269] on span "All" at bounding box center [241, 272] width 12 height 13
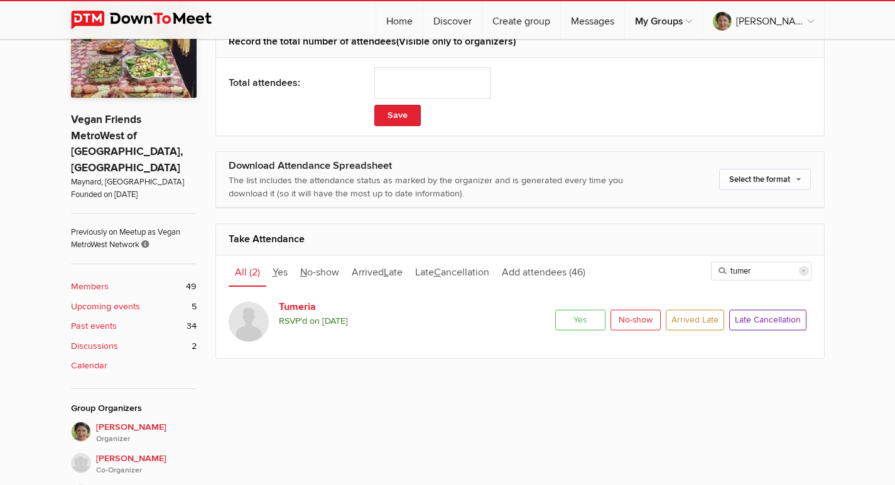
click at [240, 271] on span "All" at bounding box center [241, 272] width 12 height 13
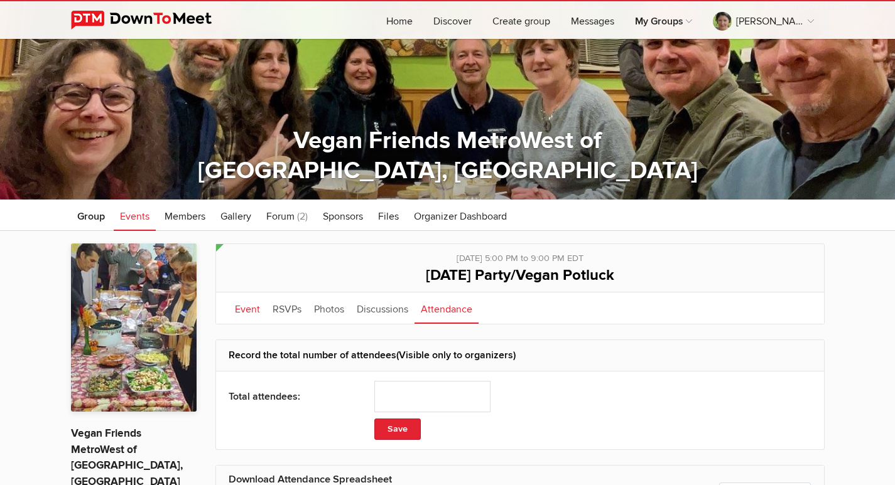
click at [242, 308] on link "Event" at bounding box center [248, 308] width 38 height 31
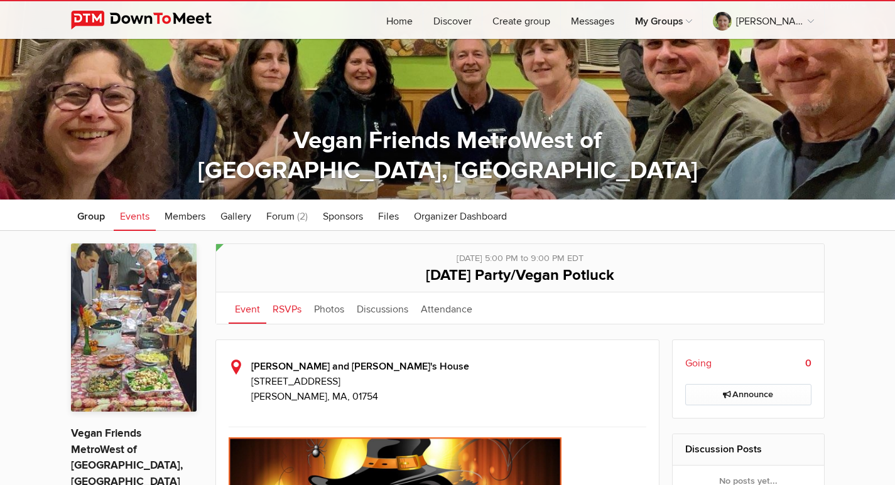
click at [288, 303] on link "RSVPs" at bounding box center [286, 308] width 41 height 31
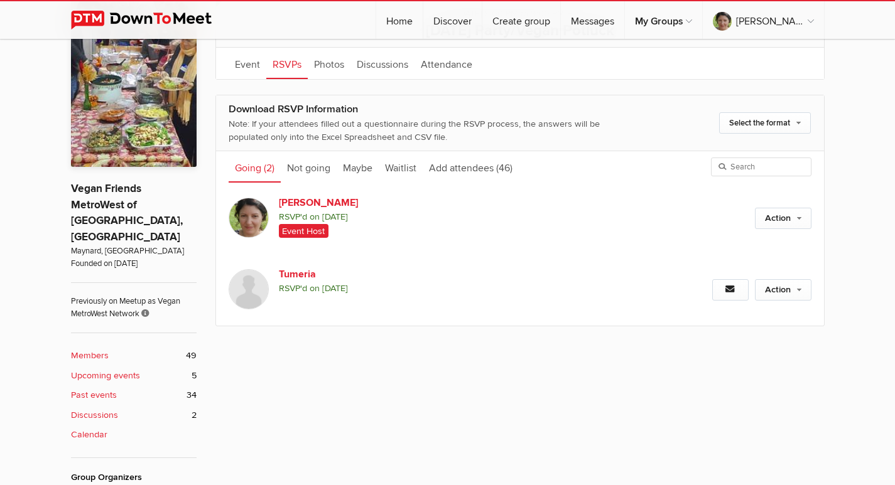
scroll to position [377, 0]
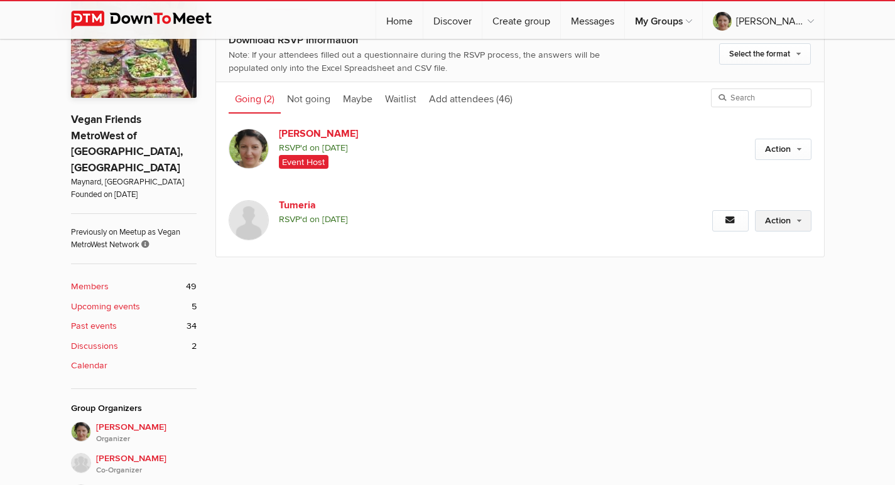
click at [802, 222] on link "Action" at bounding box center [783, 220] width 57 height 21
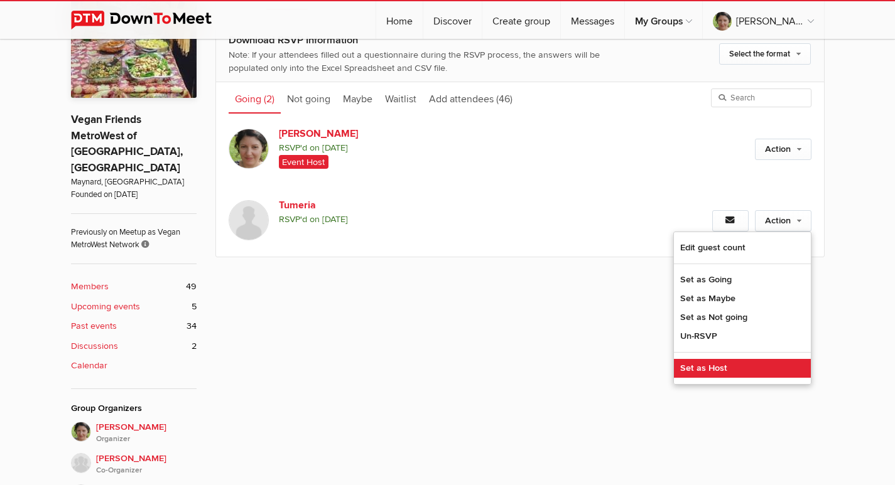
click at [701, 368] on link "Set as Host" at bounding box center [742, 368] width 137 height 19
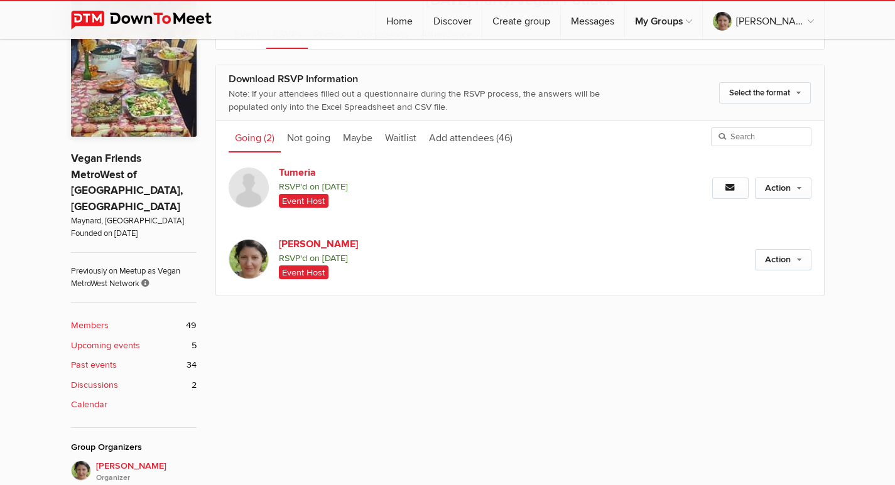
scroll to position [314, 0]
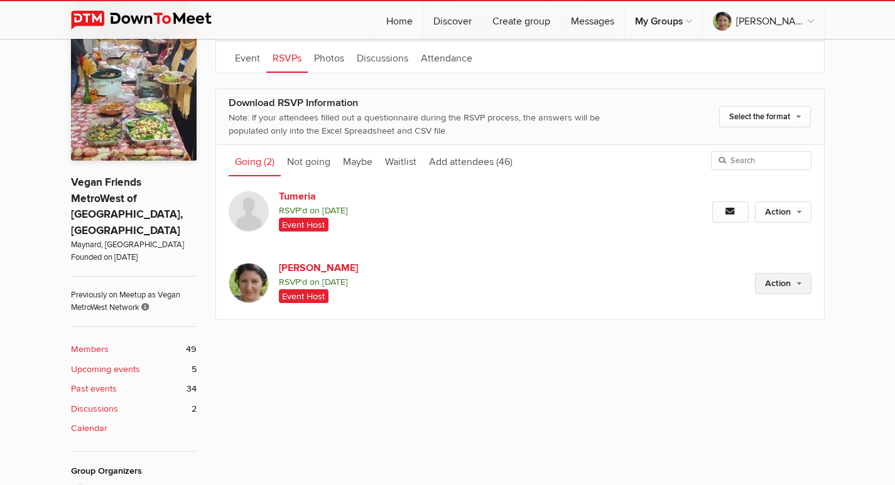
click at [804, 279] on link "Action" at bounding box center [783, 283] width 57 height 21
click at [413, 401] on div "Public event Anyone who has access to the group can see the event, description,…" at bounding box center [519, 381] width 609 height 778
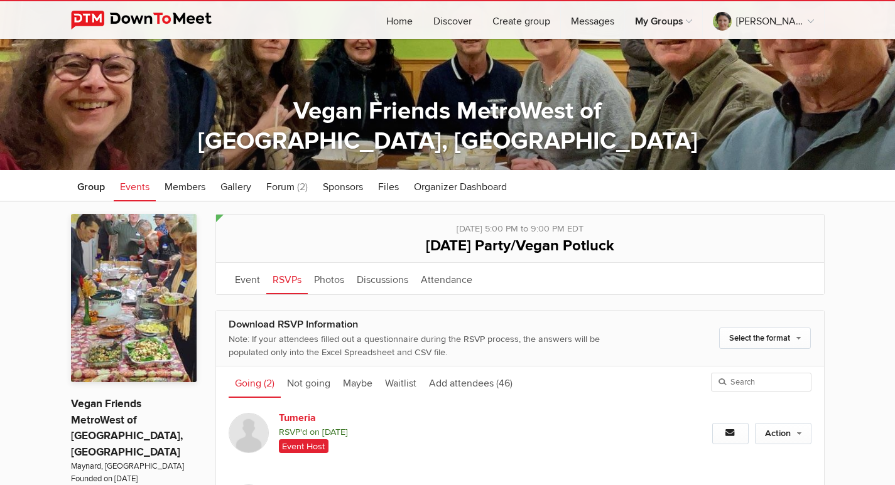
scroll to position [0, 0]
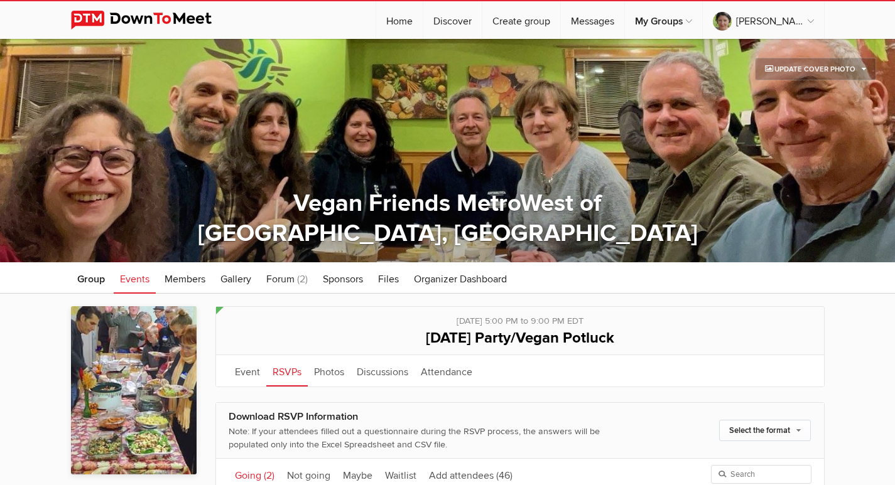
click at [136, 279] on span "Events" at bounding box center [135, 279] width 30 height 13
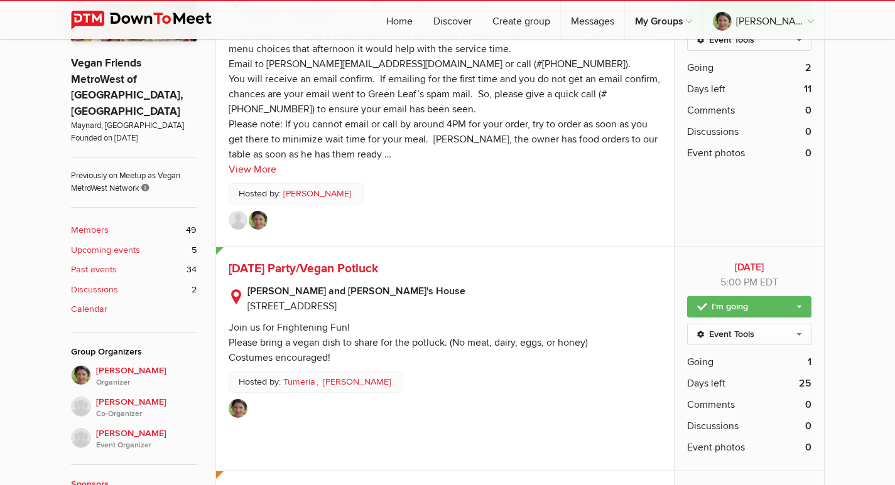
scroll to position [440, 0]
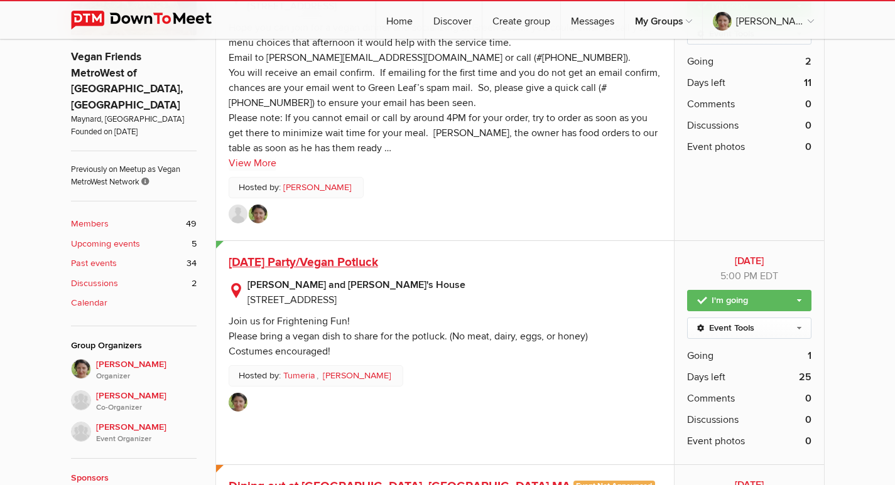
click at [293, 261] on span "[DATE] Party/Vegan Potluck" at bounding box center [303, 262] width 149 height 15
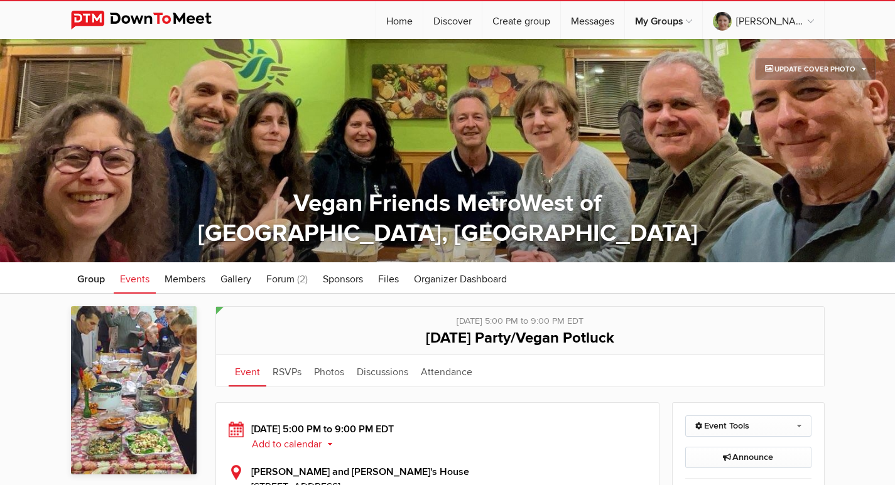
click at [128, 277] on span "Events" at bounding box center [135, 279] width 30 height 13
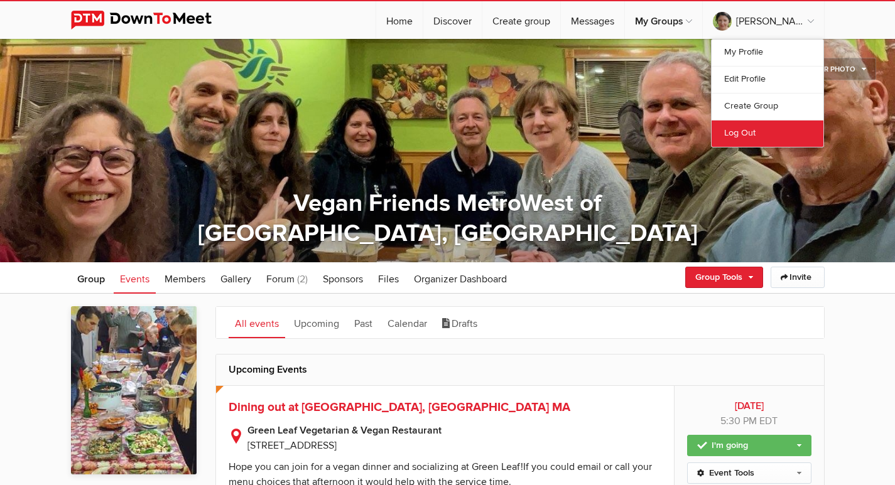
click at [743, 132] on link "Log Out" at bounding box center [767, 133] width 112 height 27
